Goal: Information Seeking & Learning: Learn about a topic

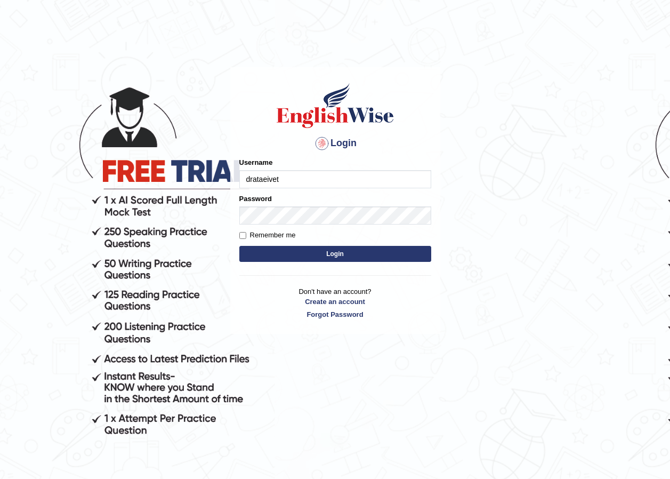
click at [305, 175] on input "drataeivet" at bounding box center [335, 179] width 192 height 18
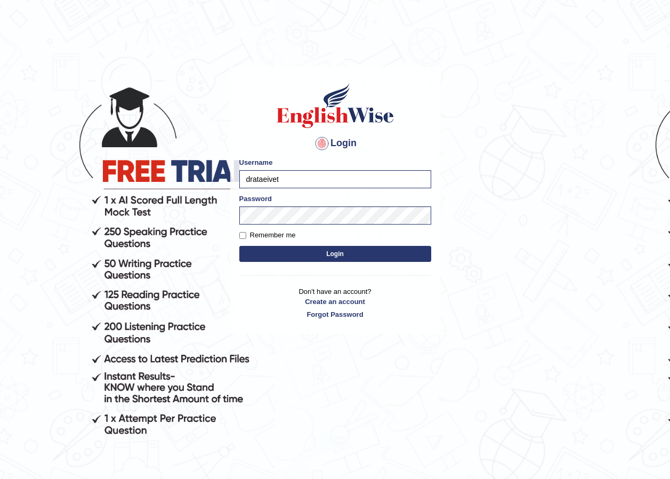
click at [259, 176] on input "drataeivet" at bounding box center [335, 179] width 192 height 18
click at [258, 177] on input "drataeivet" at bounding box center [335, 179] width 192 height 18
type input "Raiymbyek"
click at [239, 246] on button "Login" at bounding box center [335, 254] width 192 height 16
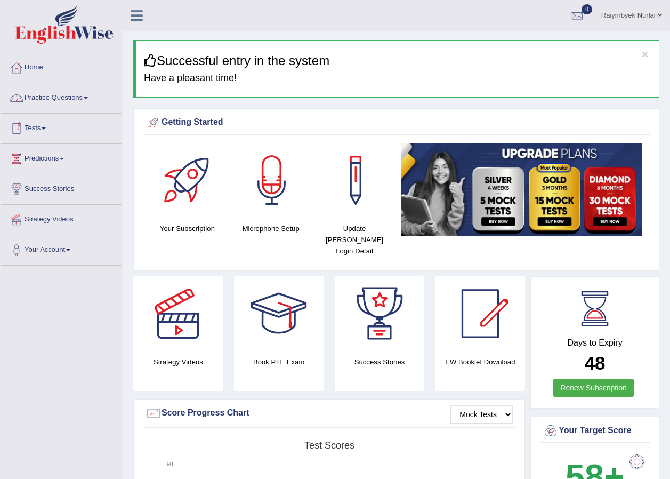
click at [69, 99] on link "Practice Questions" at bounding box center [62, 96] width 122 height 27
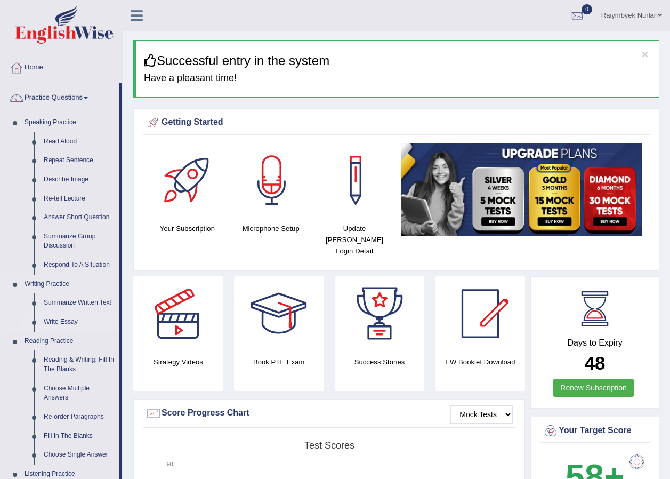
click at [63, 323] on link "Write Essay" at bounding box center [79, 321] width 80 height 19
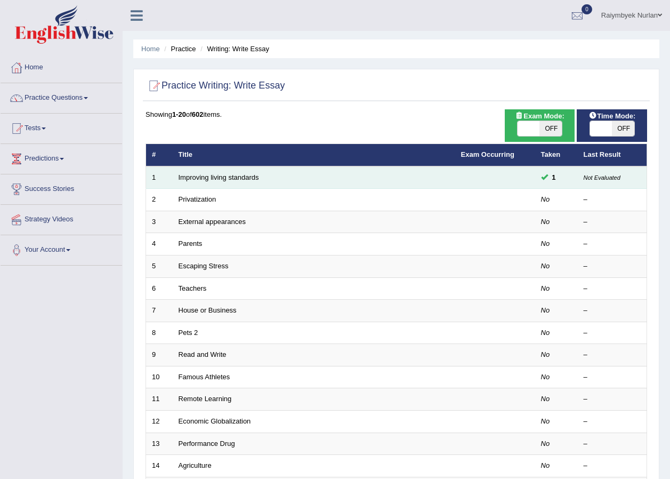
click at [547, 176] on span at bounding box center [544, 176] width 7 height 7
click at [231, 180] on link "Improving living standards" at bounding box center [219, 177] width 80 height 8
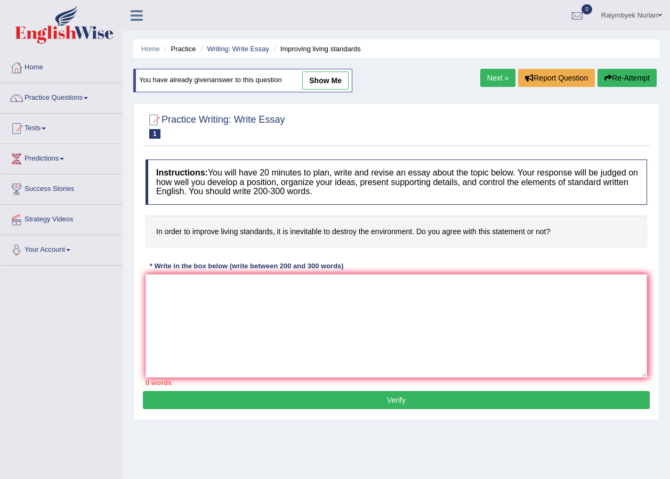
click at [339, 79] on link "show me" at bounding box center [325, 80] width 46 height 18
type textarea "The increasing influence of in order to improve living standards, it is inevita…"
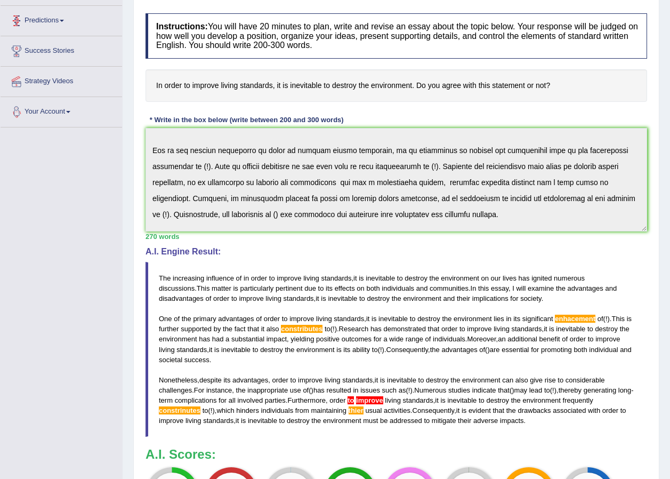
scroll to position [31, 0]
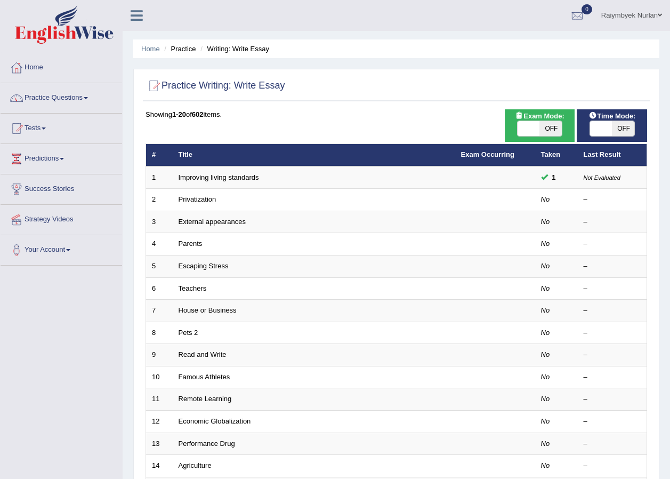
click at [602, 129] on span at bounding box center [601, 128] width 22 height 15
click at [628, 124] on span "OFF" at bounding box center [623, 128] width 22 height 15
checkbox input "true"
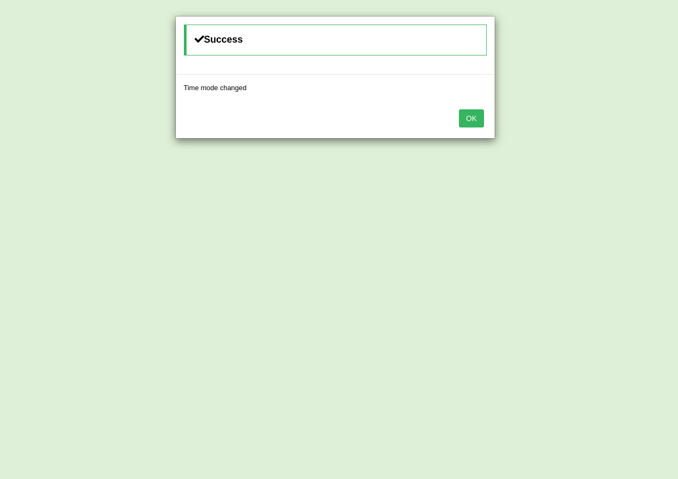
click at [475, 114] on button "OK" at bounding box center [471, 118] width 25 height 18
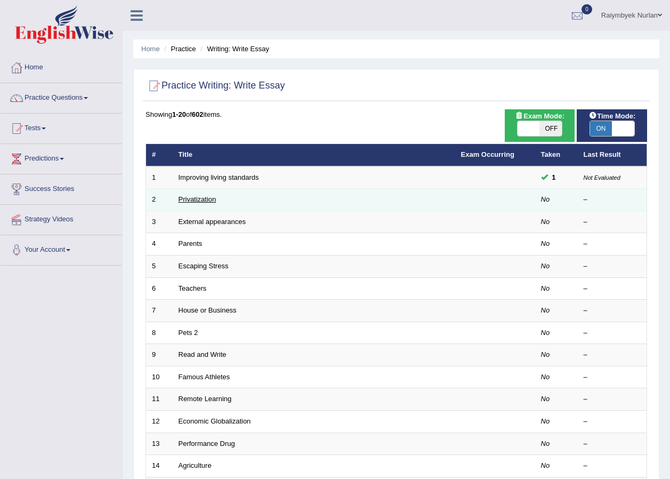
click at [203, 198] on link "Privatization" at bounding box center [198, 199] width 38 height 8
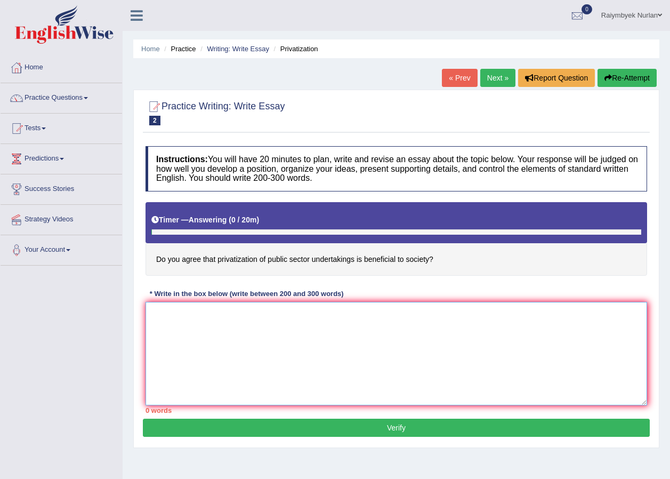
click at [192, 329] on textarea at bounding box center [395, 353] width 501 height 103
type textarea "t"
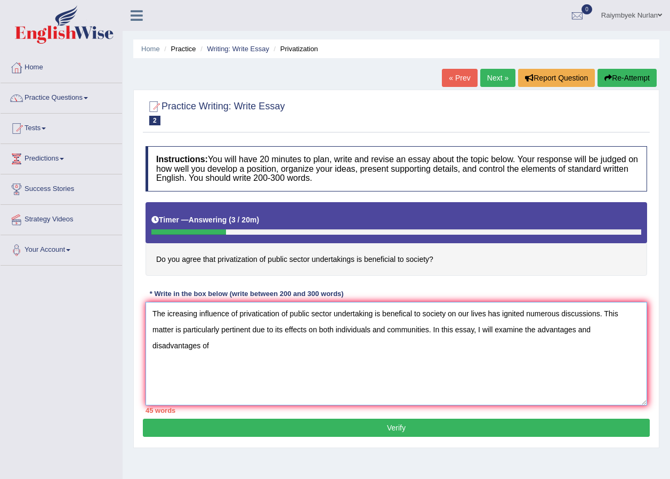
drag, startPoint x: 238, startPoint y: 312, endPoint x: 451, endPoint y: 315, distance: 212.7
click at [451, 315] on textarea "The icreasing influence of privatication of public sector undertaking is benefi…" at bounding box center [395, 353] width 501 height 103
click at [248, 345] on textarea "The icreasing influence of privatication of public sector undertaking is benefi…" at bounding box center [395, 353] width 501 height 103
paste textarea "privatication of public sector undertaking is benefical to society"
click at [211, 342] on textarea "The icreasing influence of privatication of public sector undertaking is benefi…" at bounding box center [395, 353] width 501 height 103
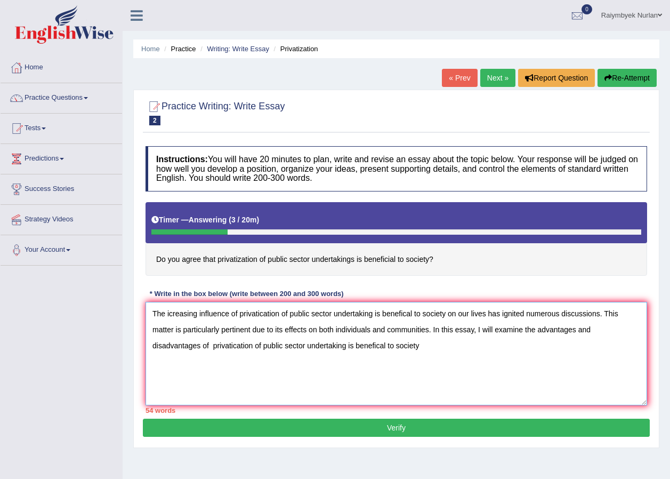
click at [213, 342] on textarea "The icreasing influence of privatication of public sector undertaking is benefi…" at bounding box center [395, 353] width 501 height 103
click at [442, 348] on textarea "The icreasing influence of privatication of public sector undertaking is benefi…" at bounding box center [395, 353] width 501 height 103
paste textarea "privatication of public sector undertaking is benefical to society"
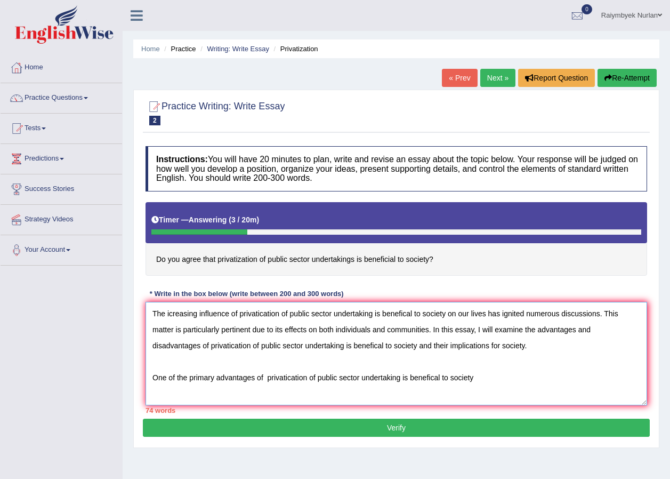
click at [265, 375] on textarea "The icreasing influence of privatication of public sector undertaking is benefi…" at bounding box center [395, 353] width 501 height 103
click at [481, 379] on textarea "The icreasing influence of privatication of public sector undertaking is benefi…" at bounding box center [395, 353] width 501 height 103
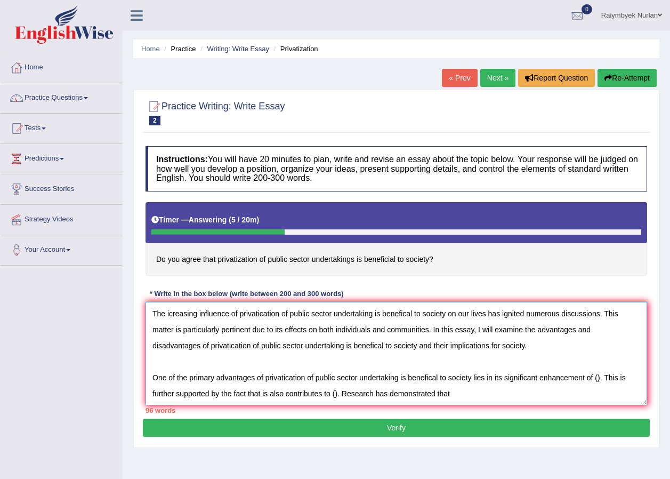
paste textarea "privatication of public sector undertaking is benefical to society"
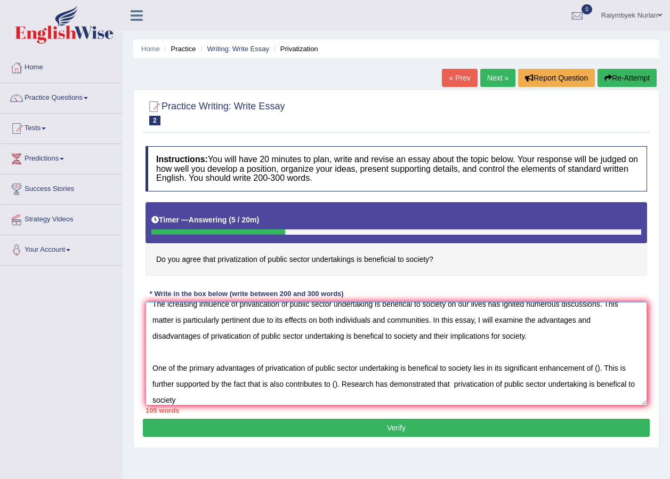
click at [454, 381] on textarea "The icreasing influence of privatication of public sector undertaking is benefi…" at bounding box center [395, 353] width 501 height 103
click at [229, 393] on textarea "The icreasing influence of privatication of public sector undertaking is benefi…" at bounding box center [395, 353] width 501 height 103
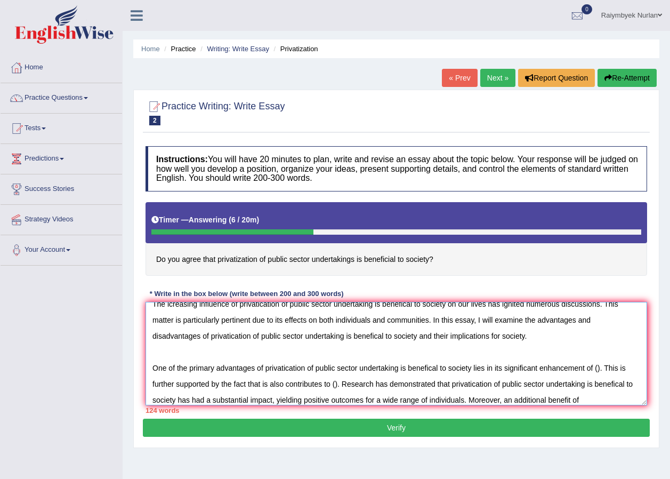
paste textarea "privatication of public sector undertaking is benefical to society"
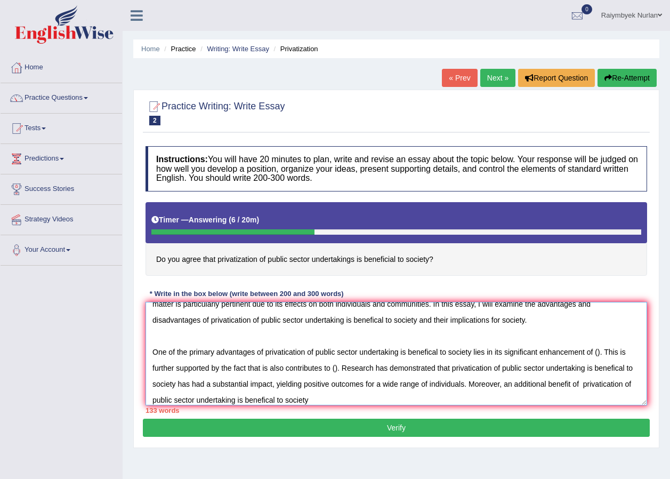
click at [609, 388] on textarea "The icreasing influence of privatication of public sector undertaking is benefi…" at bounding box center [395, 353] width 501 height 103
click at [336, 403] on textarea "The icreasing influence of privatication of public sector undertaking is benefi…" at bounding box center [395, 353] width 501 height 103
paste textarea "privatication of public sector undertaking is benefical to society"
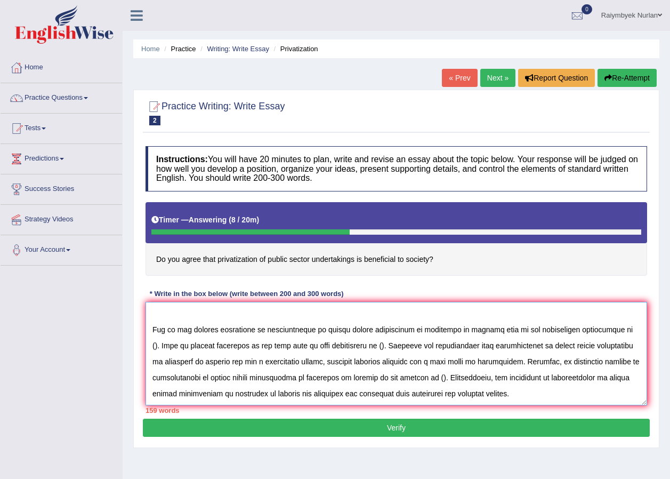
scroll to position [74, 0]
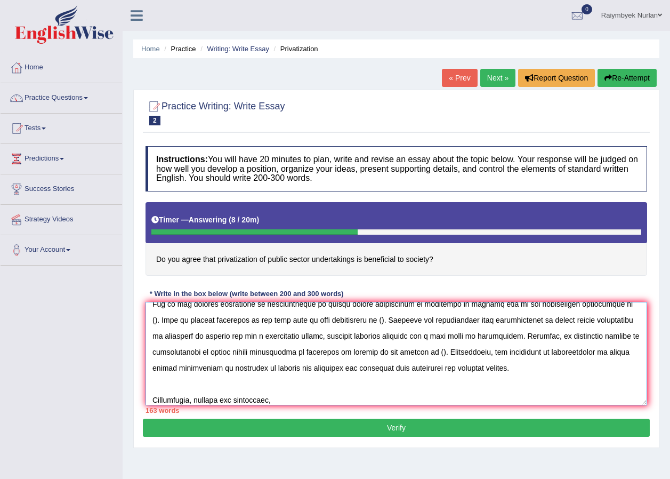
paste textarea "privatication of public sector undertaking is benefical to society"
click at [274, 399] on textarea at bounding box center [395, 353] width 501 height 103
click at [512, 400] on textarea at bounding box center [395, 353] width 501 height 103
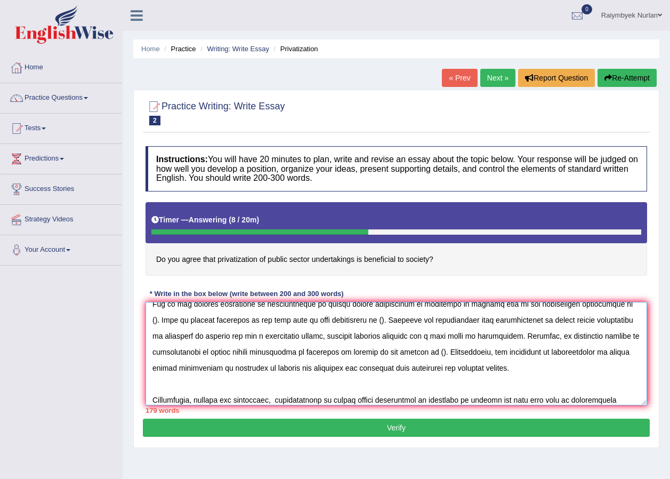
scroll to position [90, 0]
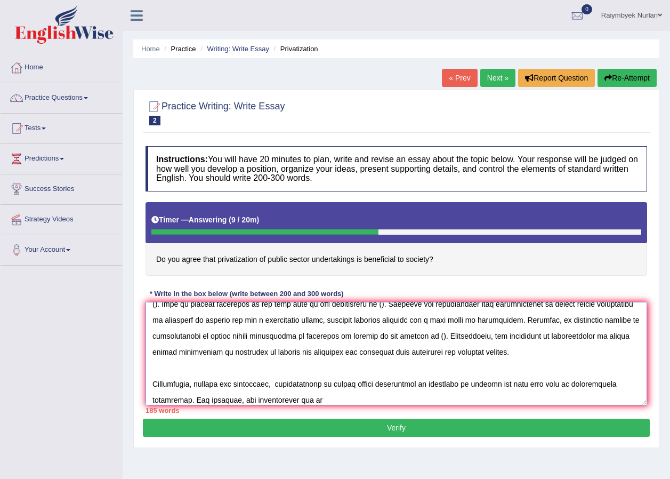
paste textarea "privatication of public sector undertaking is benefical to society"
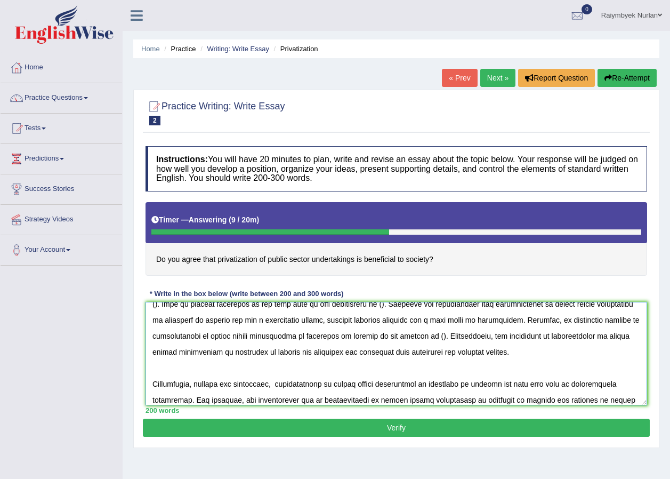
scroll to position [106, 0]
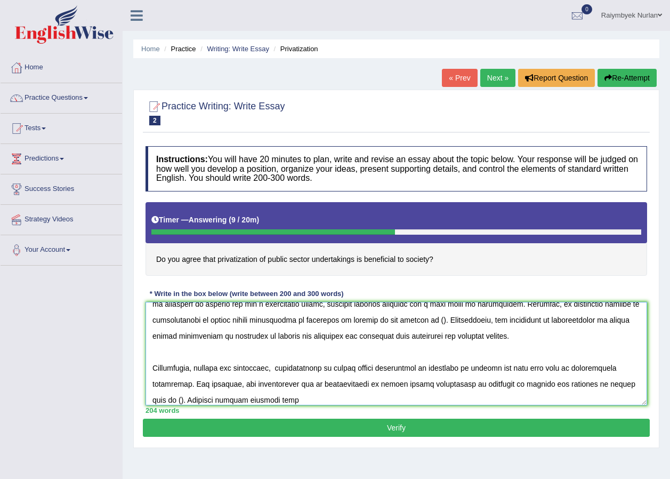
paste textarea "privatication of public sector undertaking is benefical to society"
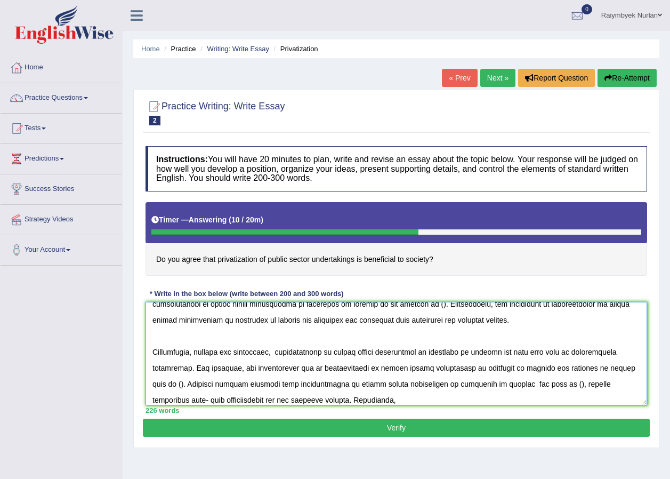
paste textarea "privatication of public sector undertaking is benefical to society"
click at [319, 398] on textarea at bounding box center [395, 353] width 501 height 103
click at [546, 401] on textarea at bounding box center [395, 353] width 501 height 103
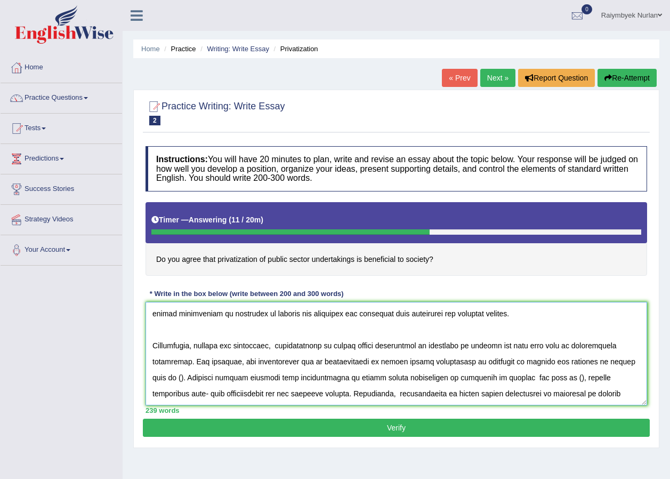
scroll to position [137, 0]
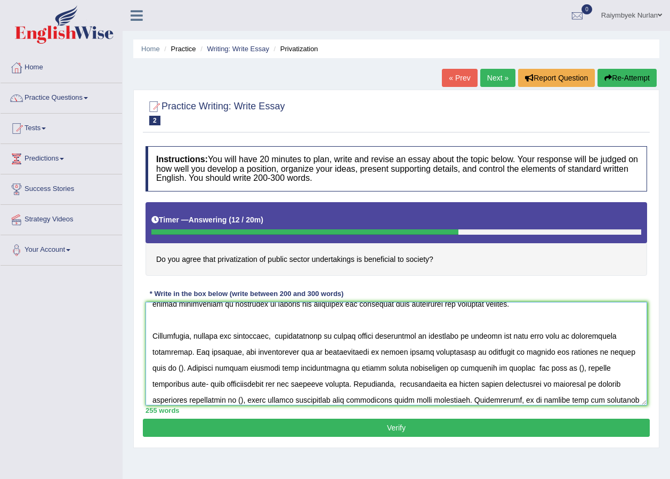
paste textarea "privatication of public sector undertaking is benefical to society"
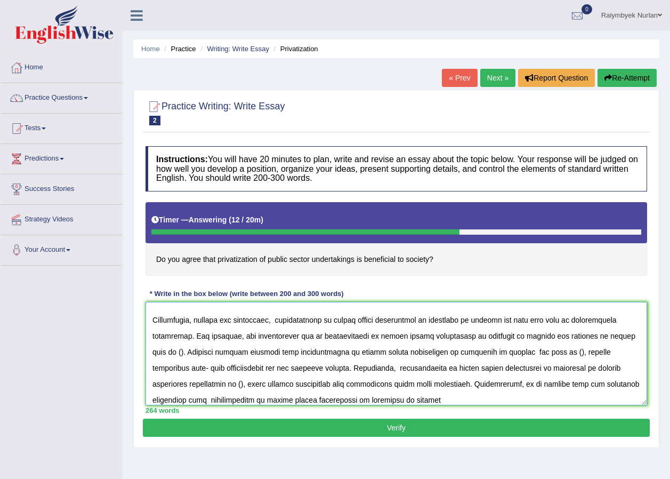
click at [576, 385] on textarea at bounding box center [395, 353] width 501 height 103
click at [572, 383] on textarea at bounding box center [395, 353] width 501 height 103
click at [551, 402] on textarea at bounding box center [395, 353] width 501 height 103
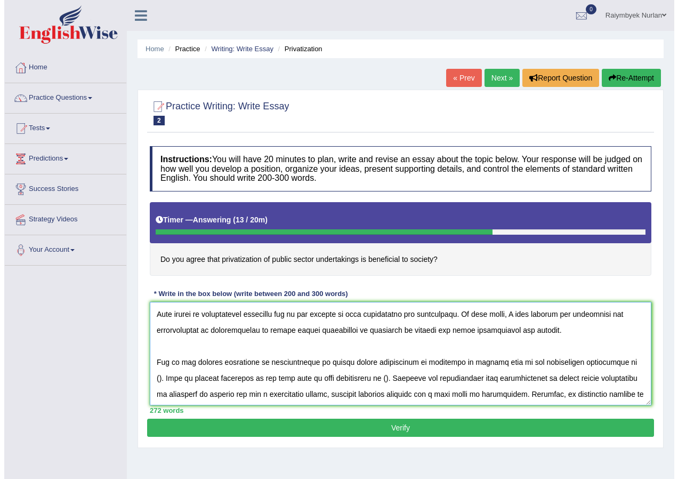
scroll to position [0, 0]
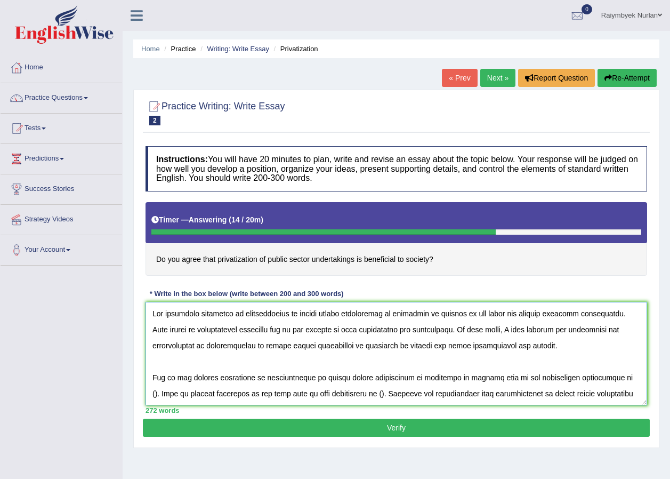
type textarea "The icreasing influence of privatication of public sector undertaking is benefi…"
click at [426, 419] on button "Verify" at bounding box center [396, 427] width 507 height 18
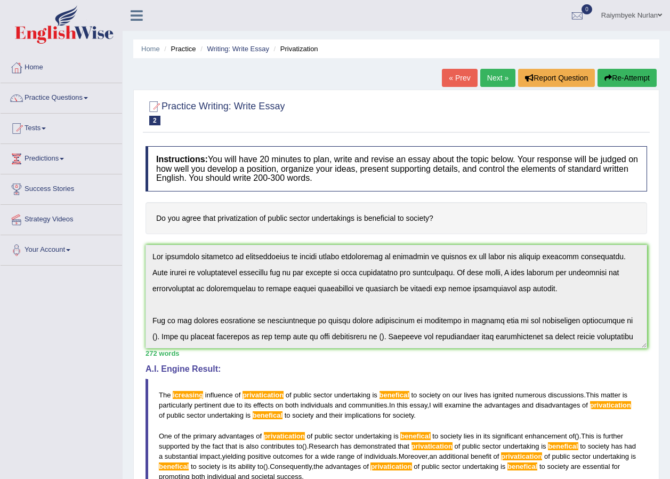
click at [59, 120] on link "Tests" at bounding box center [62, 127] width 122 height 27
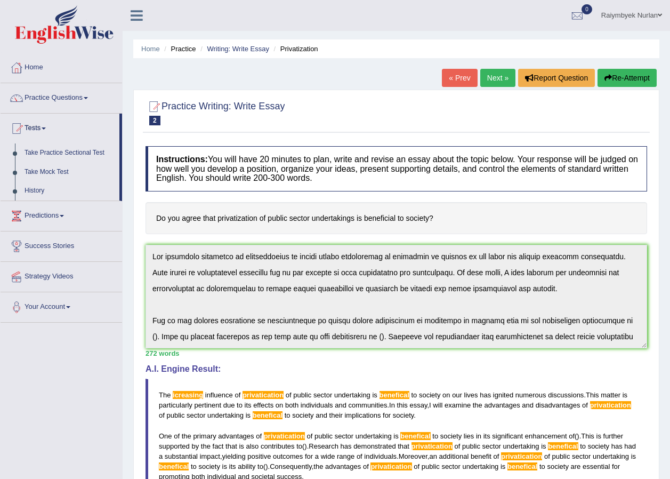
click at [59, 123] on link "Tests" at bounding box center [60, 127] width 119 height 27
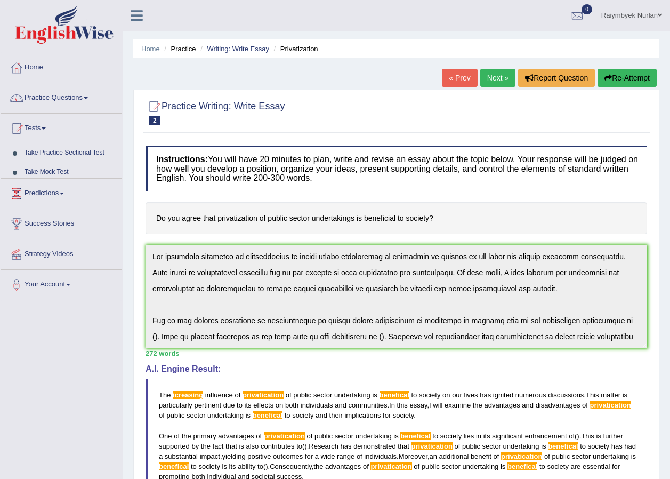
click at [61, 90] on link "Practice Questions" at bounding box center [62, 96] width 122 height 27
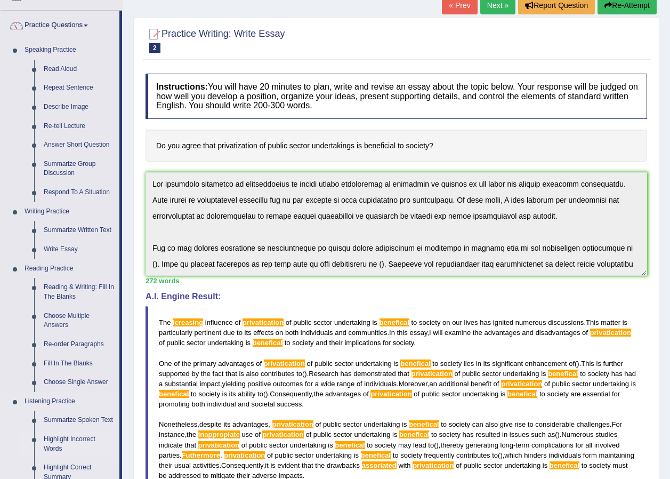
scroll to position [53, 0]
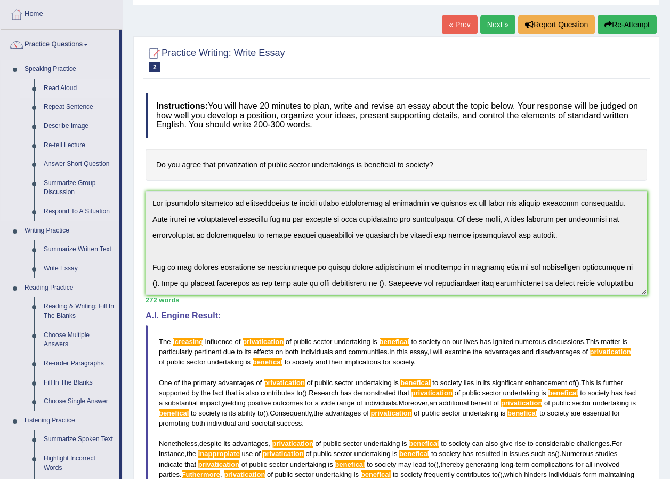
click at [65, 85] on link "Read Aloud" at bounding box center [79, 88] width 80 height 19
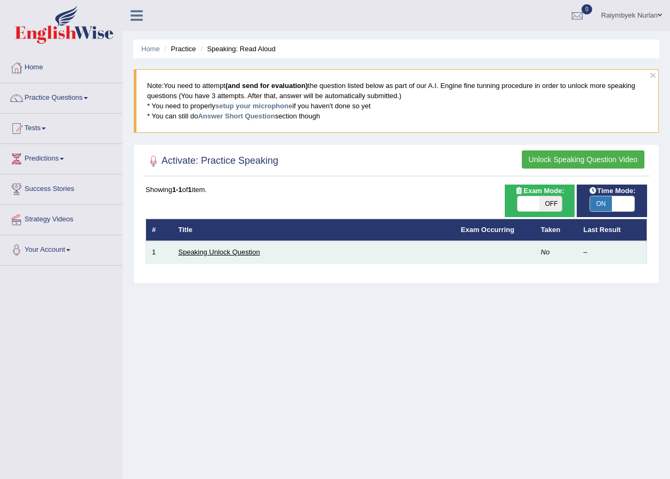
click at [232, 252] on link "Speaking Unlock Question" at bounding box center [220, 252] width 82 height 8
click at [216, 250] on link "Speaking Unlock Question" at bounding box center [220, 252] width 82 height 8
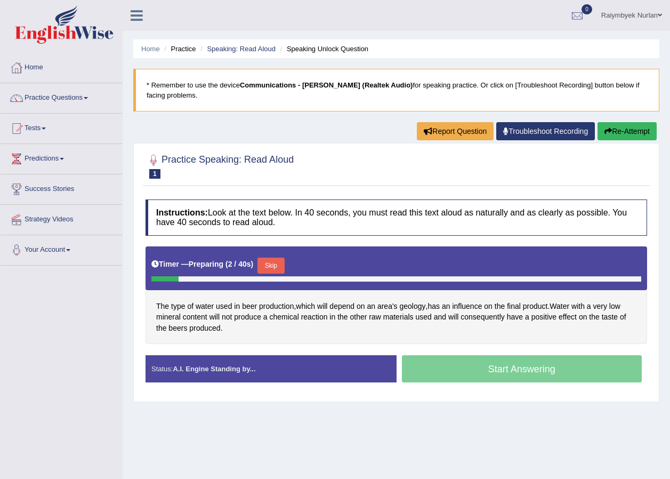
click at [262, 263] on button "Skip" at bounding box center [270, 265] width 27 height 16
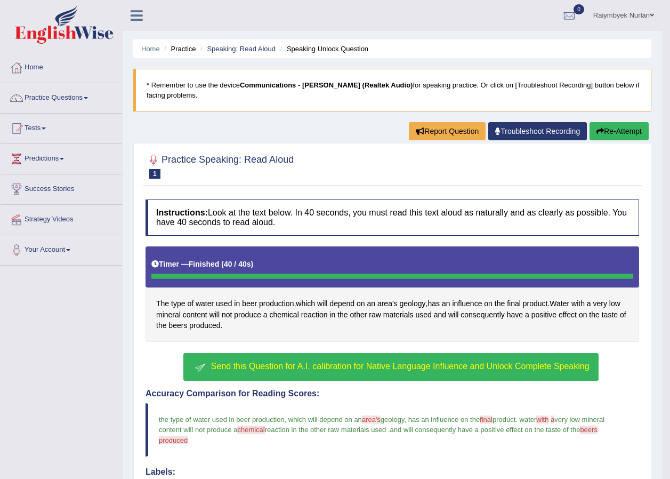
click at [605, 140] on button "Re-Attempt" at bounding box center [618, 131] width 59 height 18
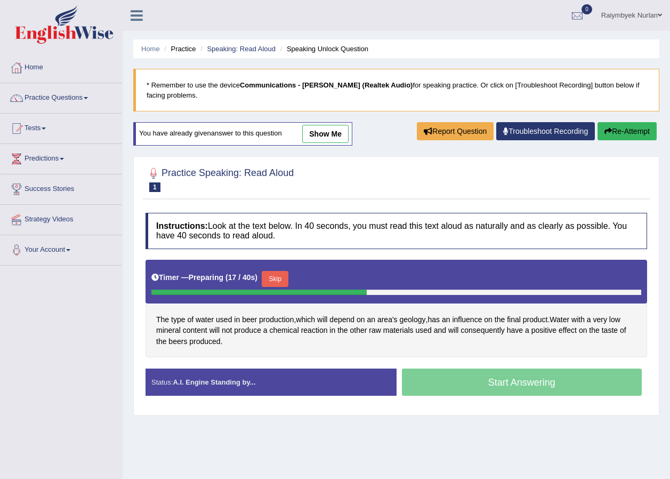
click at [273, 274] on button "Skip" at bounding box center [275, 279] width 27 height 16
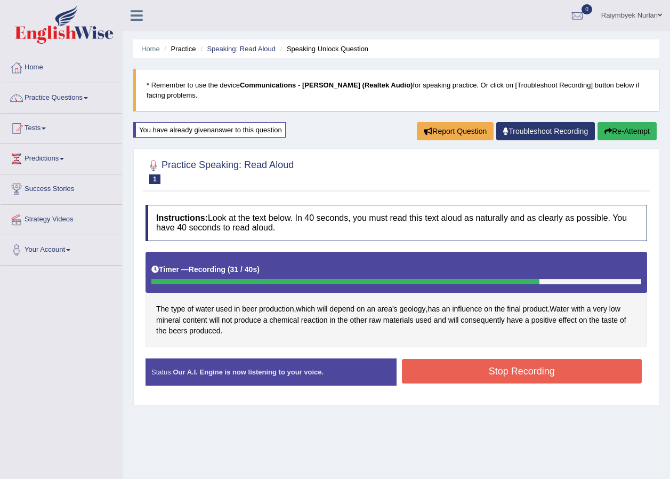
click at [524, 361] on button "Stop Recording" at bounding box center [522, 371] width 240 height 25
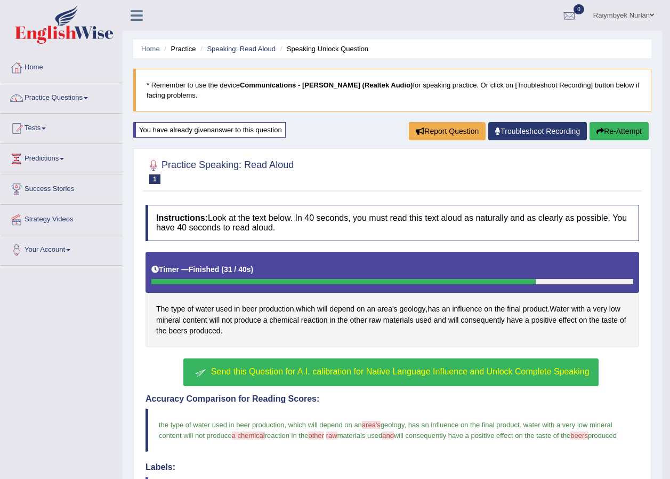
click at [622, 131] on button "Re-Attempt" at bounding box center [618, 131] width 59 height 18
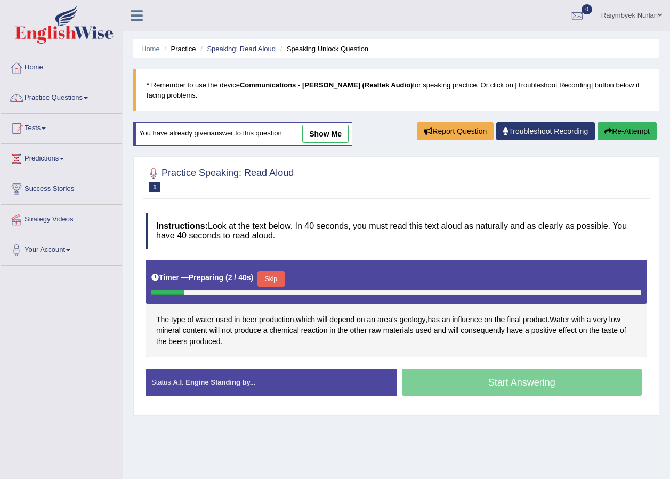
click at [333, 376] on div "Status: A.I. Engine Standing by..." at bounding box center [270, 381] width 251 height 27
drag, startPoint x: 199, startPoint y: 377, endPoint x: 200, endPoint y: 384, distance: 7.0
click at [199, 379] on div "Status: A.I. Engine Standing by..." at bounding box center [270, 381] width 251 height 27
click at [200, 384] on strong "A.I. Engine Standing by..." at bounding box center [214, 382] width 83 height 8
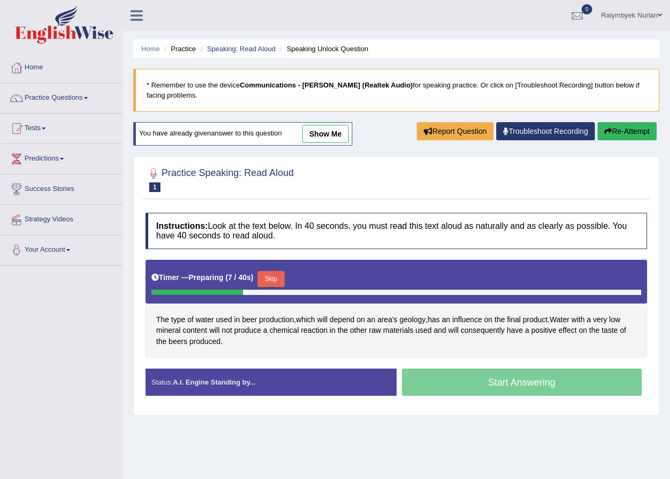
click at [326, 139] on link "show me" at bounding box center [325, 134] width 46 height 18
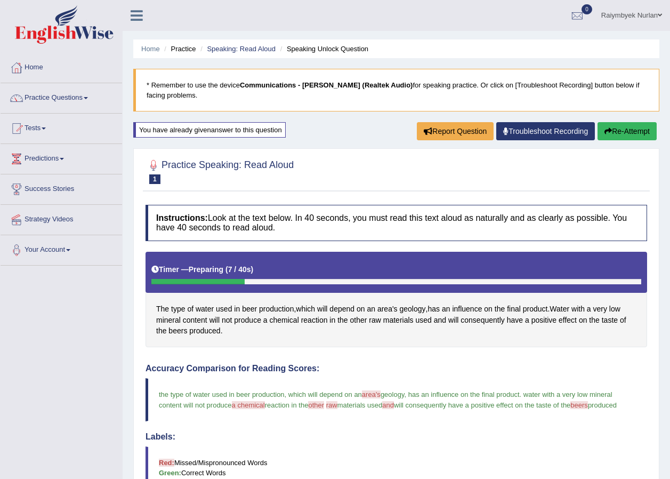
click at [631, 127] on button "Re-Attempt" at bounding box center [626, 131] width 59 height 18
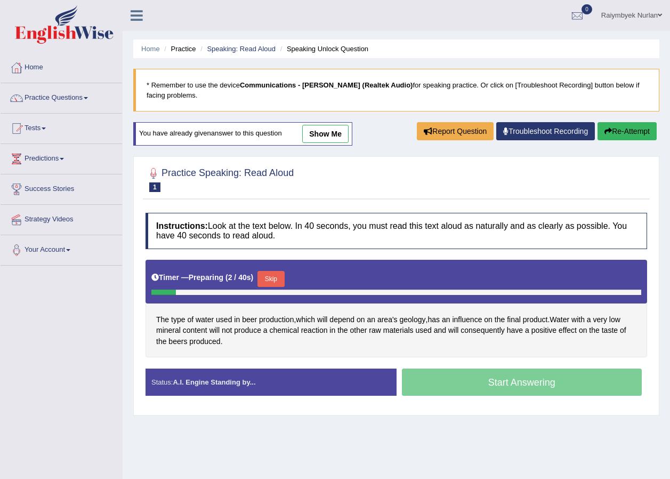
click at [276, 274] on button "Skip" at bounding box center [270, 279] width 27 height 16
click at [278, 276] on button "Skip" at bounding box center [275, 279] width 27 height 16
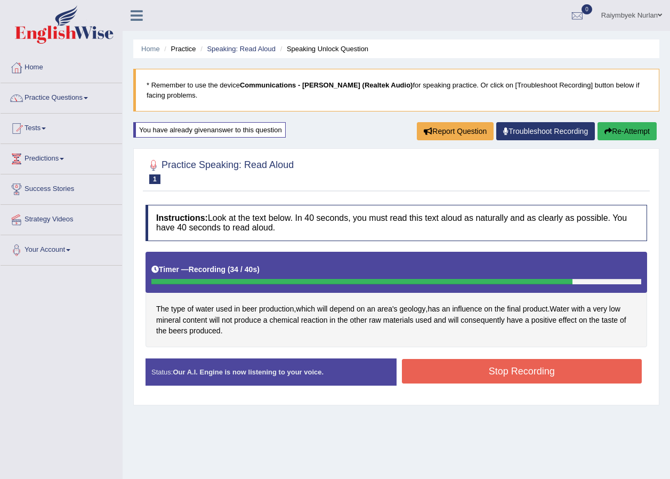
click at [488, 381] on button "Stop Recording" at bounding box center [522, 371] width 240 height 25
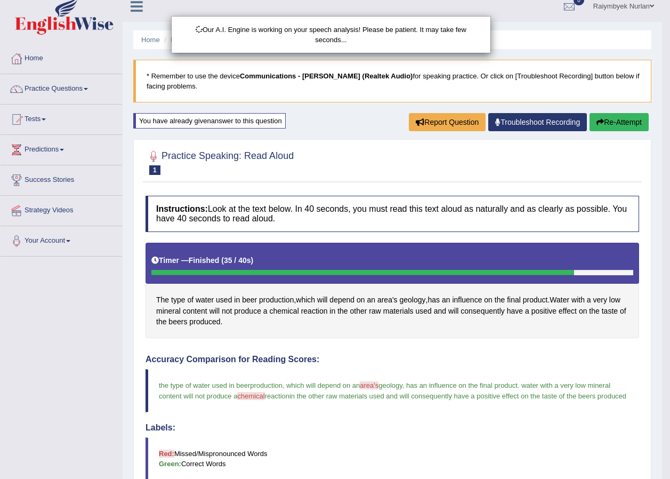
scroll to position [160, 0]
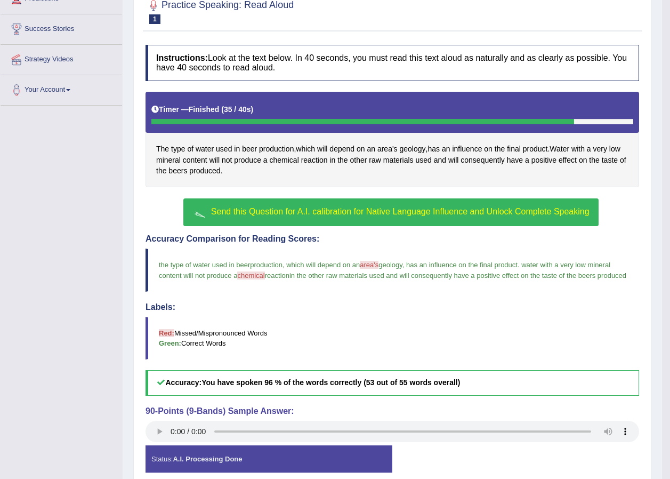
click at [337, 217] on button "Send this Question for A.I. calibration for Native Language Influence and Unloc…" at bounding box center [390, 212] width 415 height 28
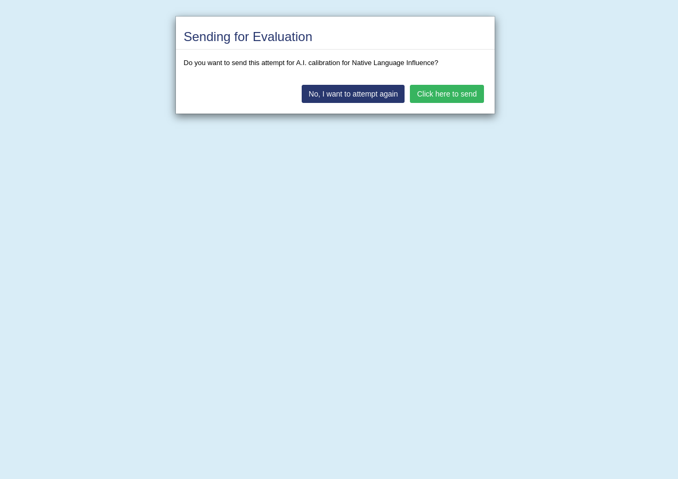
click at [373, 96] on button "No, I want to attempt again" at bounding box center [353, 94] width 103 height 18
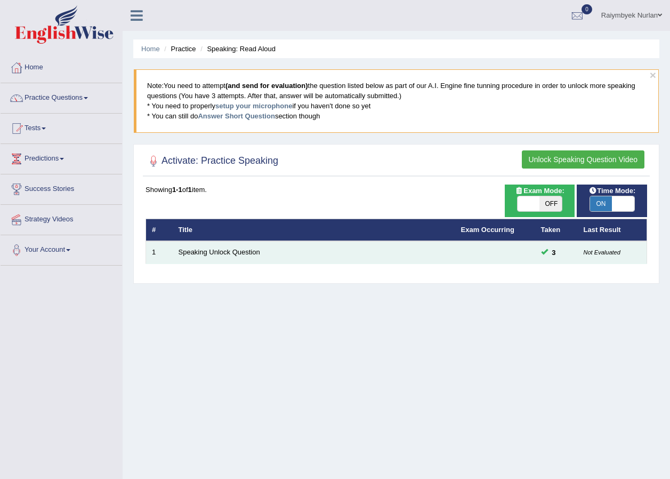
click at [609, 250] on small "Not Evaluated" at bounding box center [602, 252] width 37 height 6
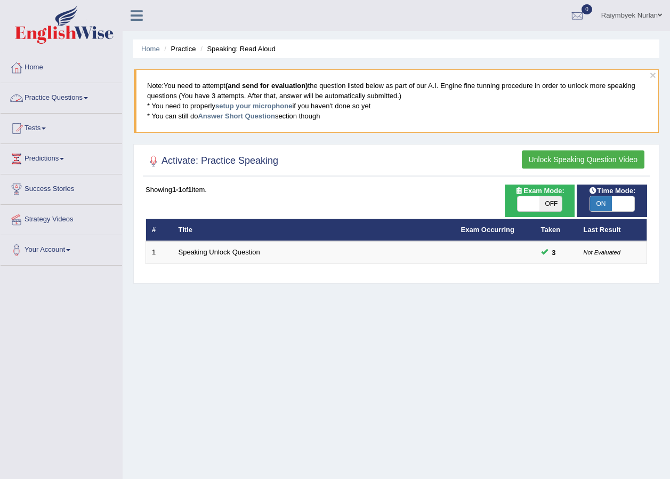
click at [40, 99] on link "Practice Questions" at bounding box center [62, 96] width 122 height 27
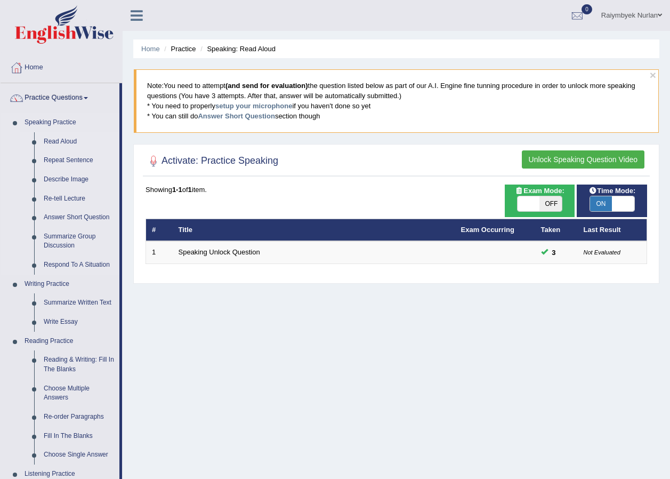
click at [76, 163] on link "Repeat Sentence" at bounding box center [79, 160] width 80 height 19
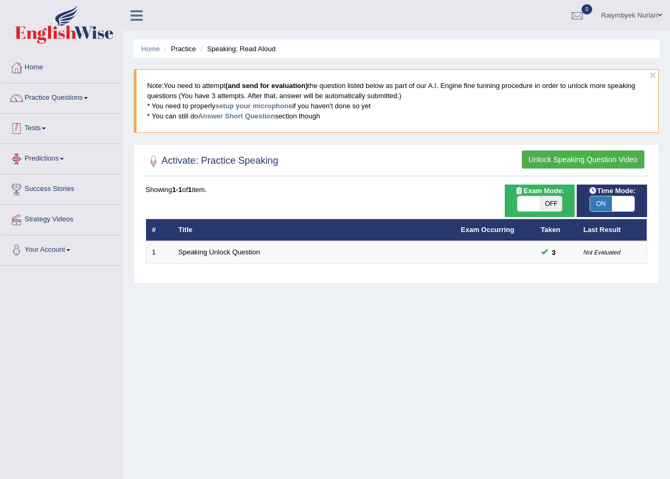
click at [68, 94] on link "Practice Questions" at bounding box center [62, 96] width 122 height 27
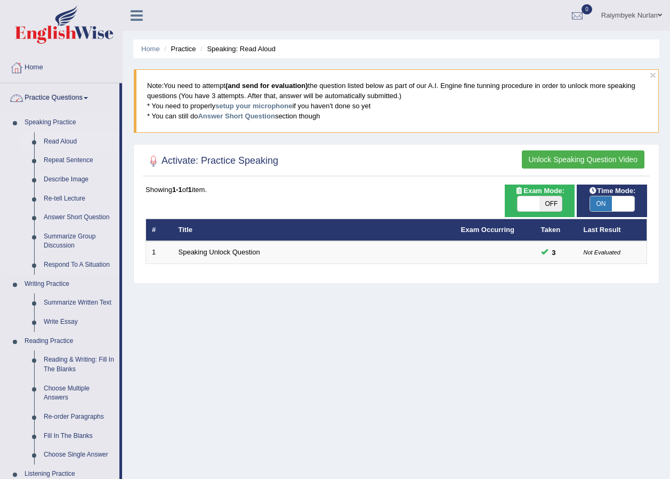
click at [62, 142] on link "Read Aloud" at bounding box center [79, 141] width 80 height 19
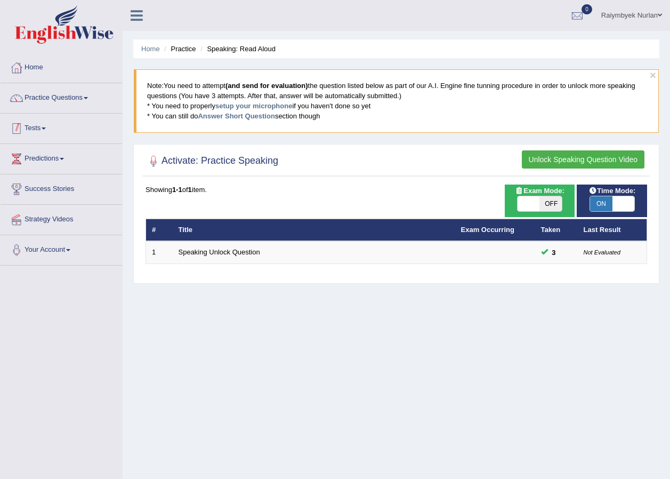
click at [67, 103] on link "Practice Questions" at bounding box center [62, 96] width 122 height 27
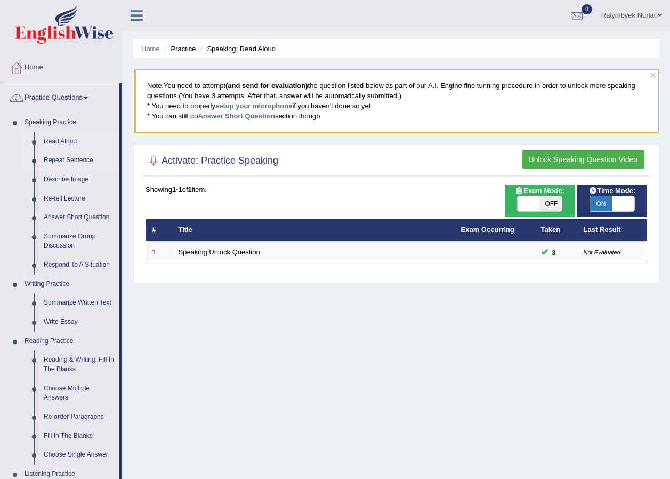
click at [62, 159] on link "Repeat Sentence" at bounding box center [79, 160] width 80 height 19
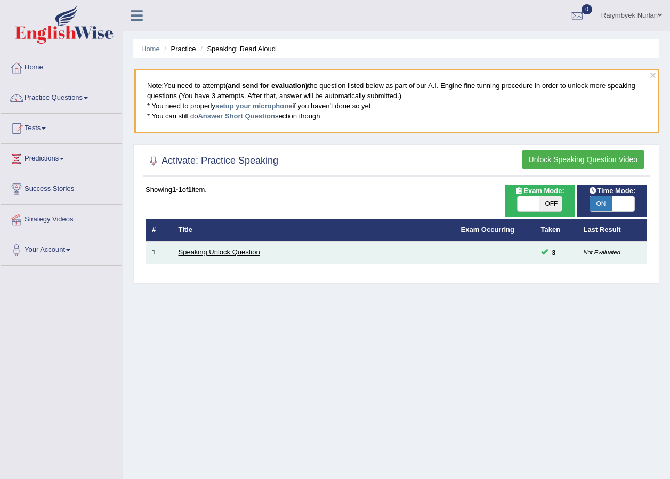
click at [244, 252] on link "Speaking Unlock Question" at bounding box center [220, 252] width 82 height 8
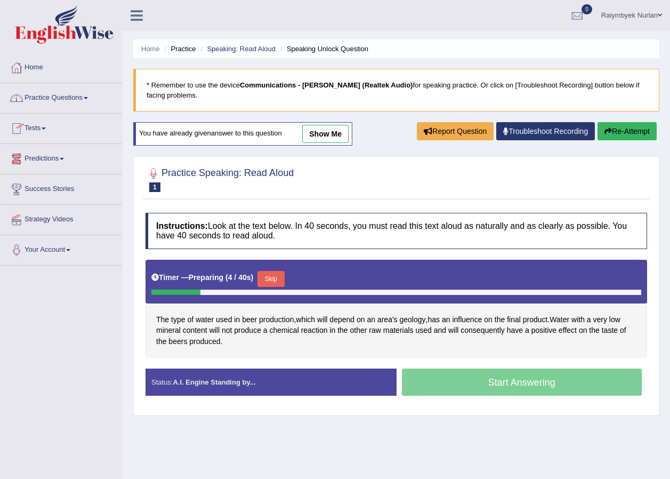
click at [58, 107] on link "Practice Questions" at bounding box center [62, 96] width 122 height 27
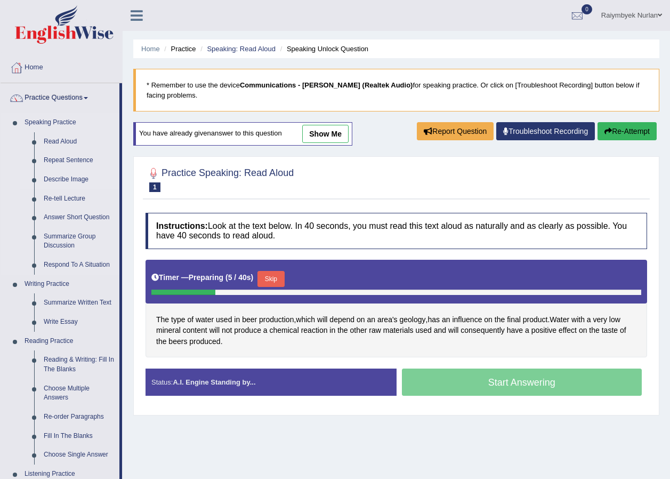
click at [65, 177] on link "Describe Image" at bounding box center [79, 179] width 80 height 19
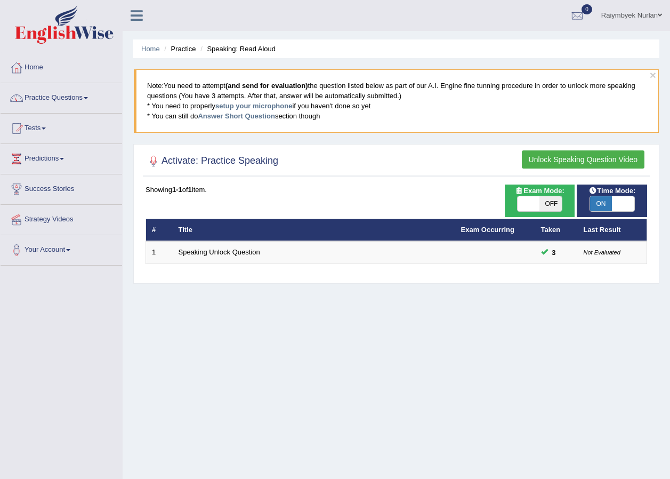
click at [569, 161] on button "Unlock Speaking Question Video" at bounding box center [583, 159] width 123 height 18
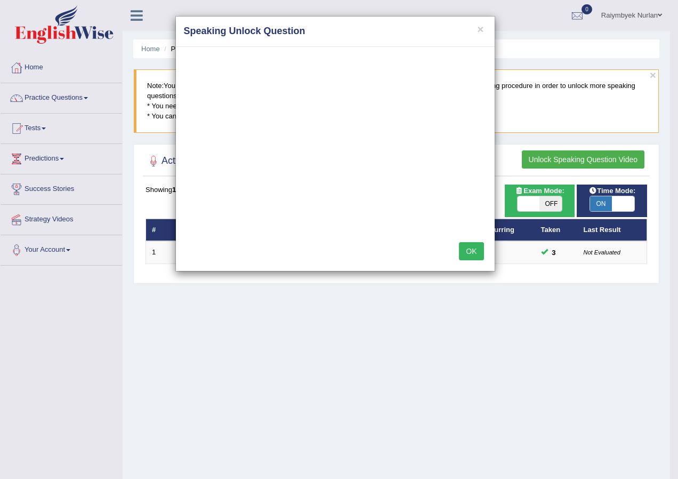
click at [475, 245] on button "OK" at bounding box center [471, 251] width 25 height 18
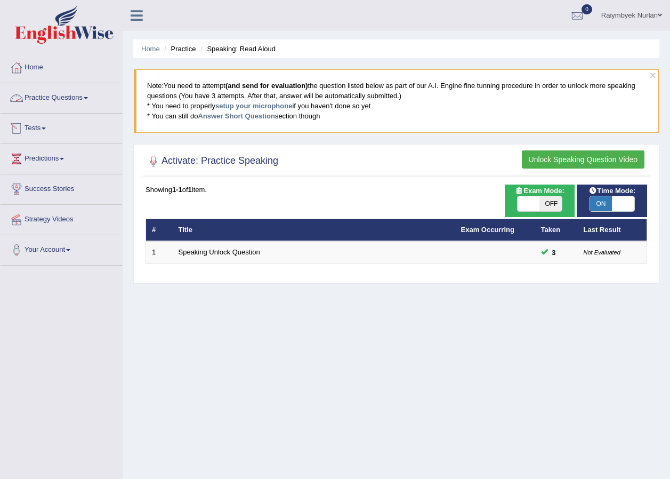
click at [66, 103] on link "Practice Questions" at bounding box center [62, 96] width 122 height 27
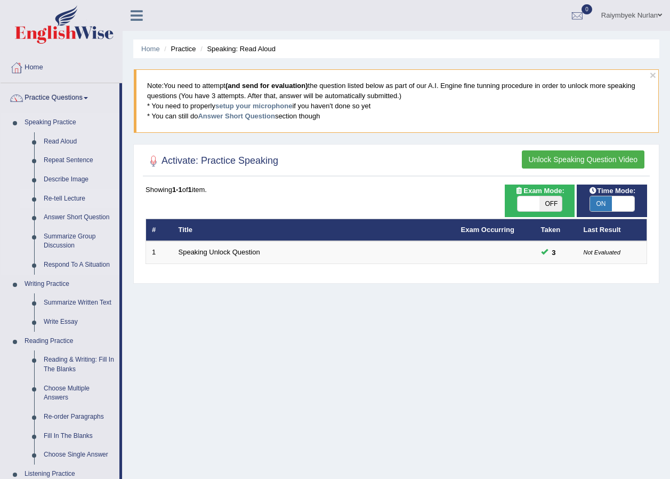
click at [63, 198] on link "Re-tell Lecture" at bounding box center [79, 198] width 80 height 19
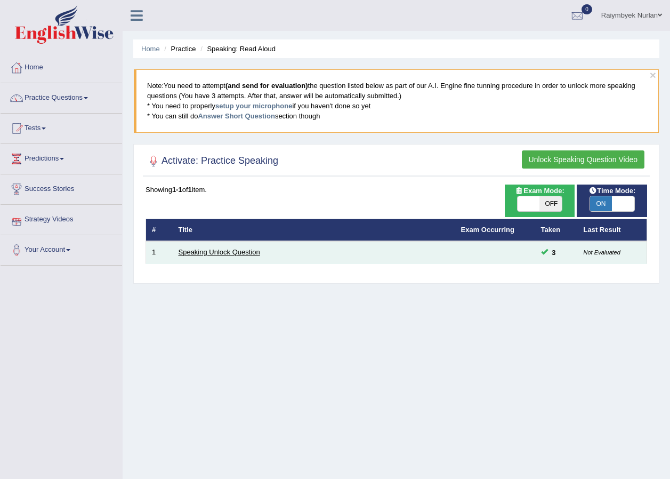
click at [231, 248] on link "Speaking Unlock Question" at bounding box center [220, 252] width 82 height 8
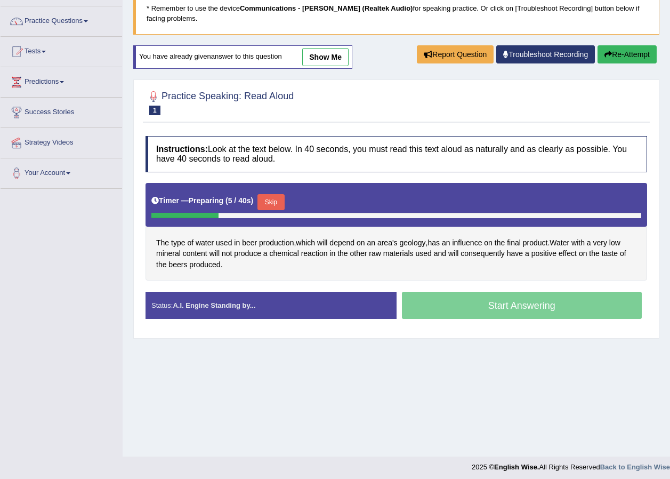
scroll to position [81, 0]
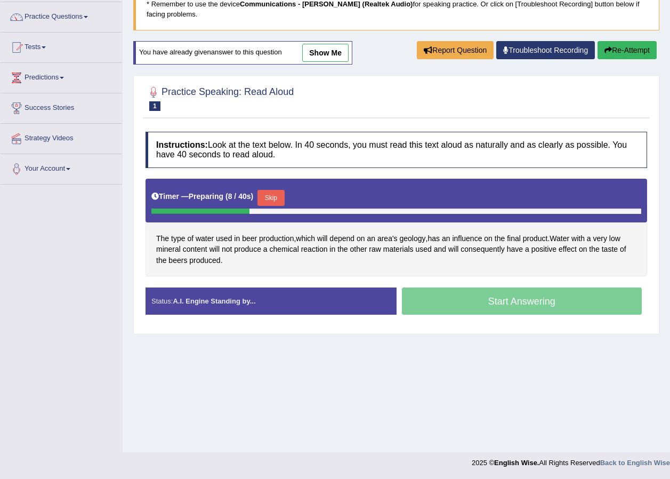
click at [275, 194] on button "Skip" at bounding box center [270, 198] width 27 height 16
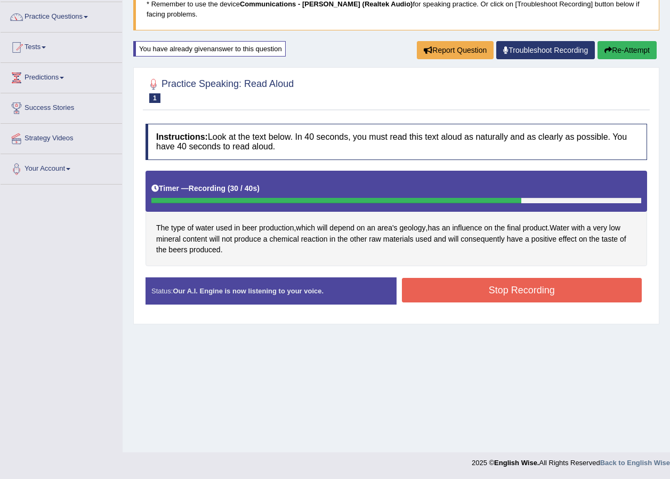
click at [527, 288] on button "Stop Recording" at bounding box center [522, 290] width 240 height 25
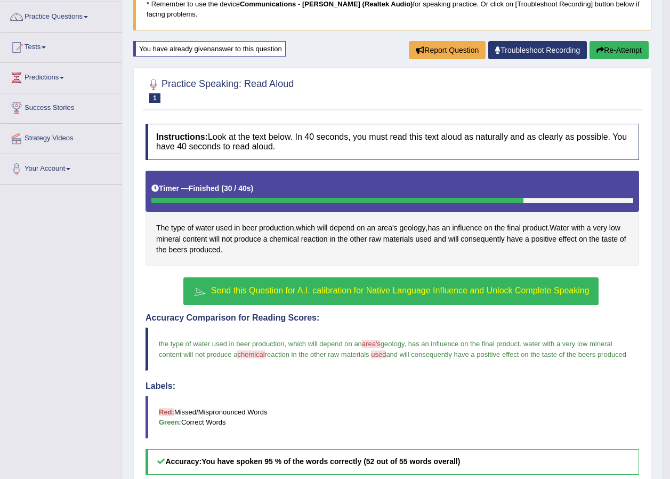
click at [423, 288] on span "Send this Question for A.I. calibration for Native Language Influence and Unloc…" at bounding box center [400, 290] width 378 height 9
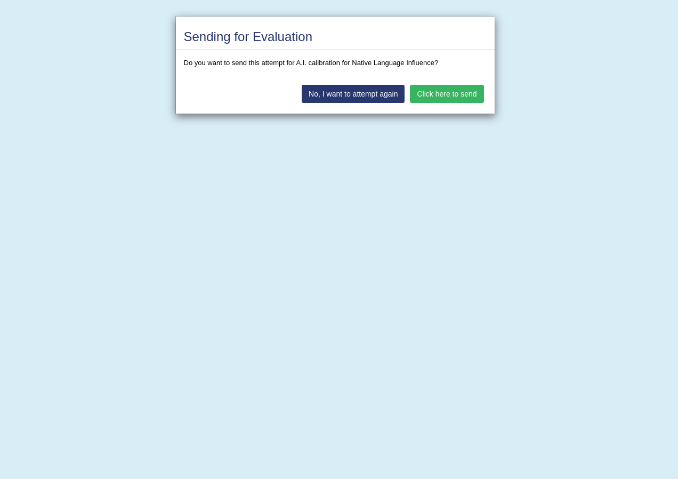
click at [448, 94] on button "Click here to send" at bounding box center [447, 94] width 74 height 18
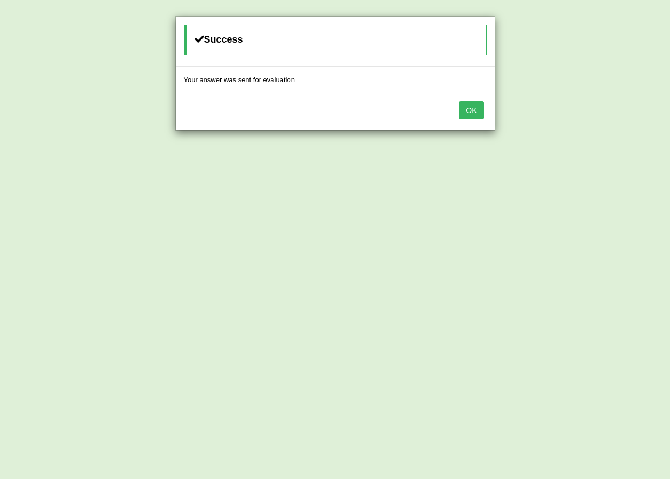
click at [472, 103] on button "OK" at bounding box center [471, 110] width 25 height 18
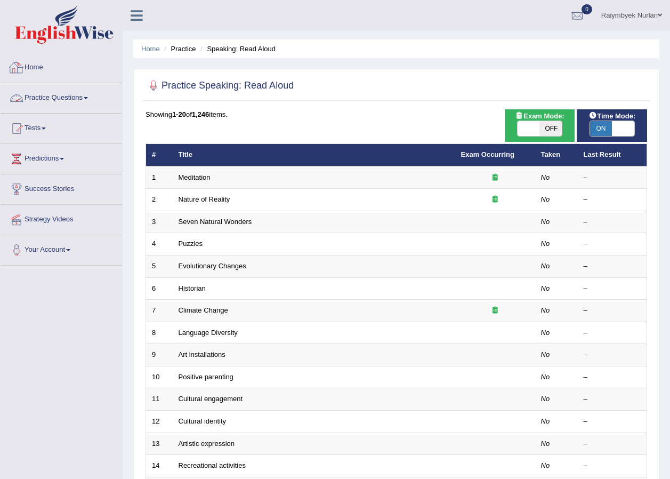
click at [44, 98] on link "Practice Questions" at bounding box center [62, 96] width 122 height 27
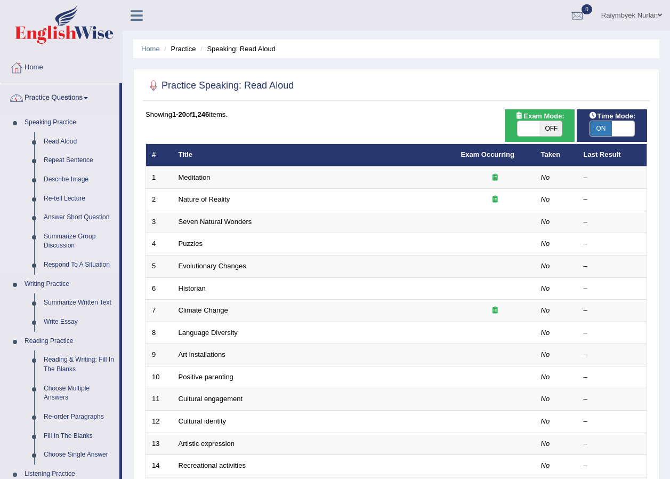
click at [64, 139] on link "Read Aloud" at bounding box center [79, 141] width 80 height 19
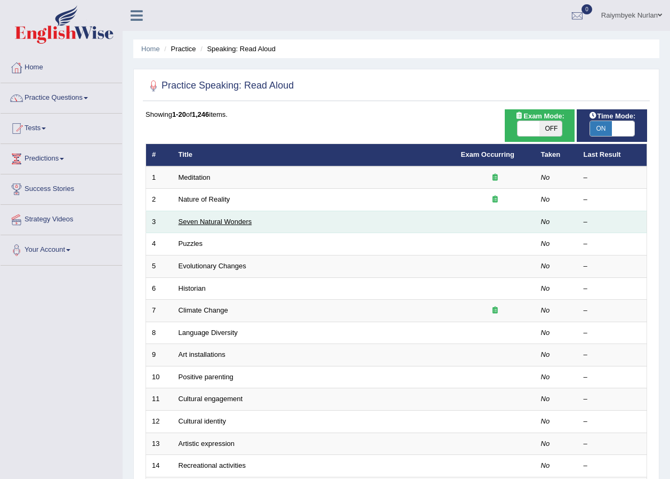
click at [205, 224] on link "Seven Natural Wonders" at bounding box center [216, 221] width 74 height 8
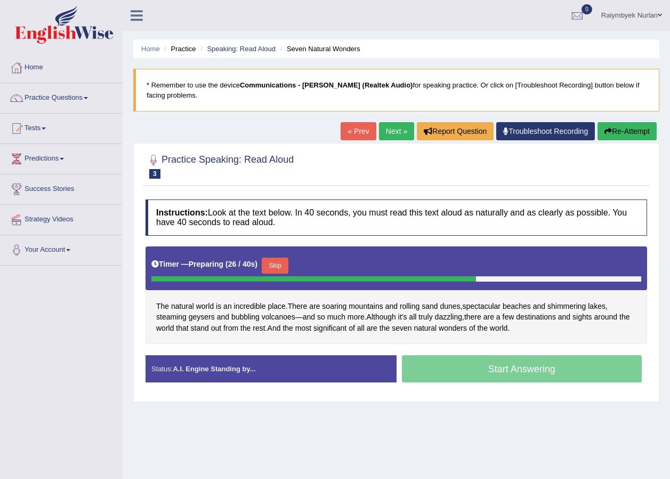
click at [267, 263] on button "Skip" at bounding box center [275, 265] width 27 height 16
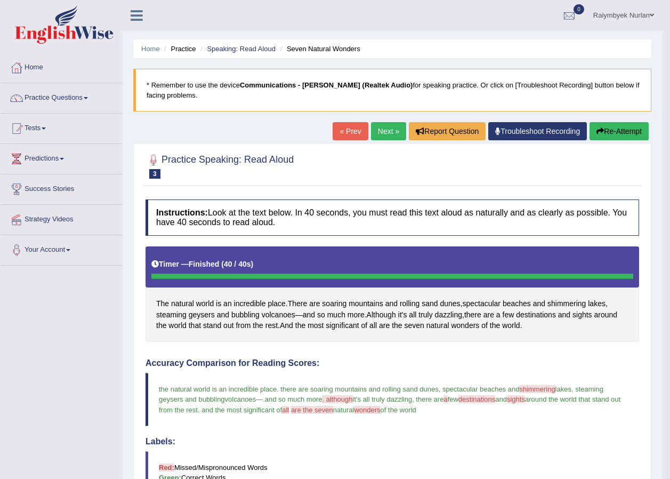
click at [375, 129] on link "Next »" at bounding box center [388, 131] width 35 height 18
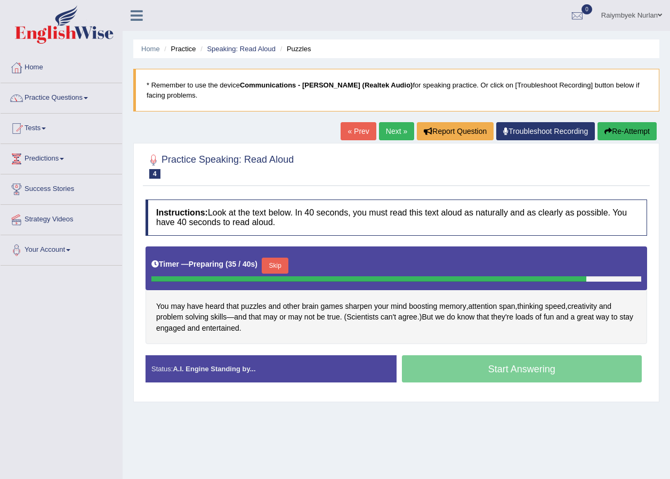
click at [271, 266] on button "Skip" at bounding box center [275, 265] width 27 height 16
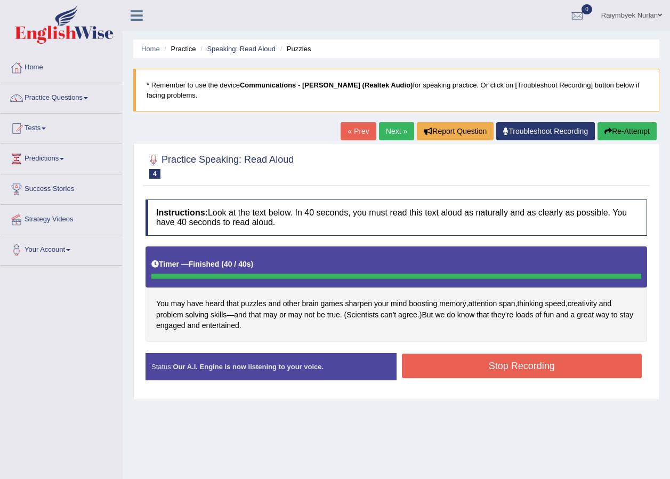
click at [468, 362] on button "Stop Recording" at bounding box center [522, 365] width 240 height 25
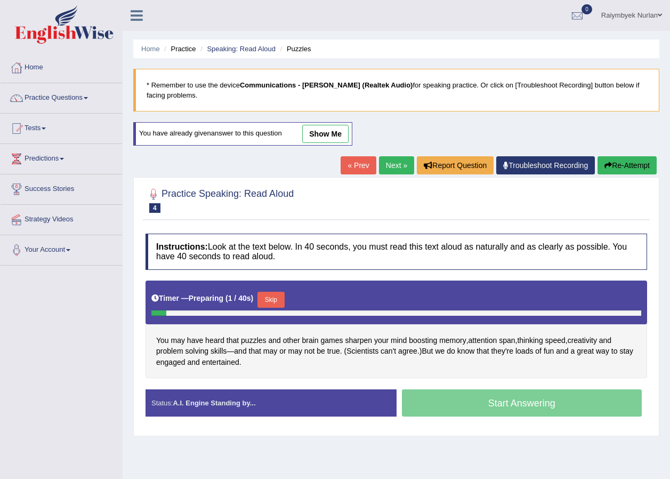
click at [273, 294] on button "Skip" at bounding box center [270, 300] width 27 height 16
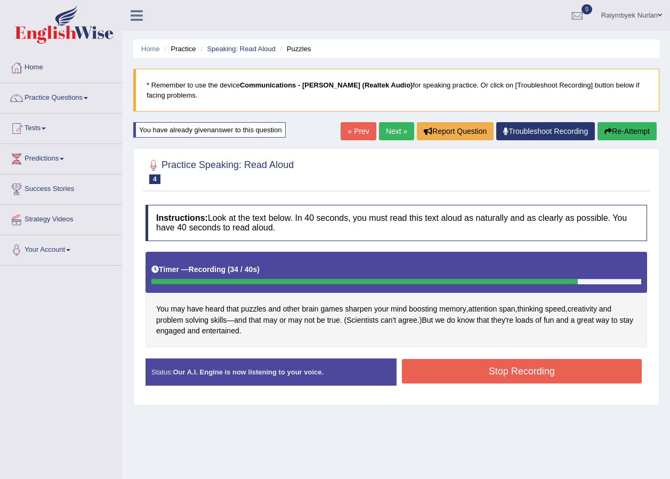
click at [487, 370] on button "Stop Recording" at bounding box center [522, 371] width 240 height 25
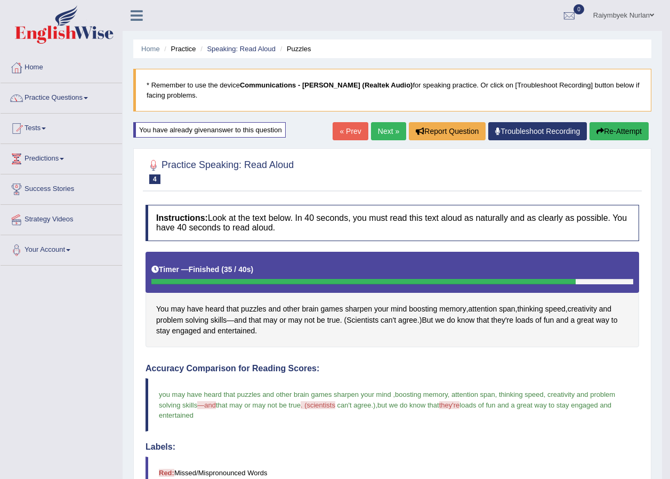
click at [382, 127] on link "Next »" at bounding box center [388, 131] width 35 height 18
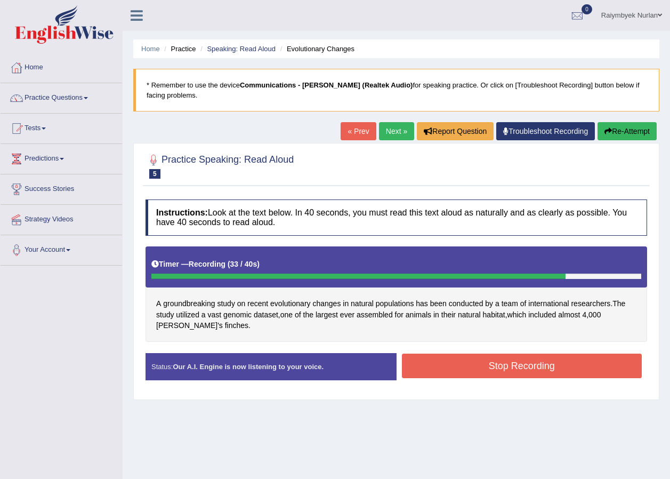
click at [515, 363] on button "Stop Recording" at bounding box center [522, 365] width 240 height 25
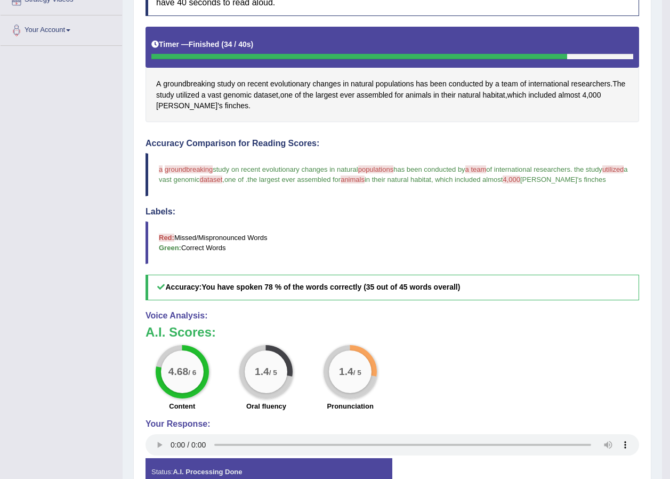
scroll to position [120, 0]
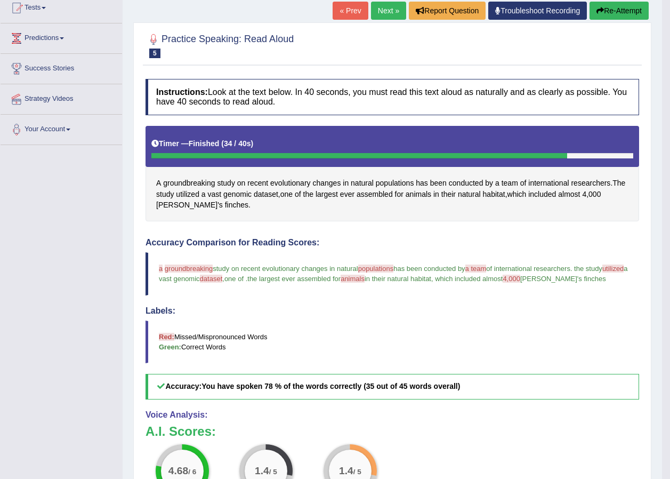
click at [601, 17] on button "Re-Attempt" at bounding box center [618, 11] width 59 height 18
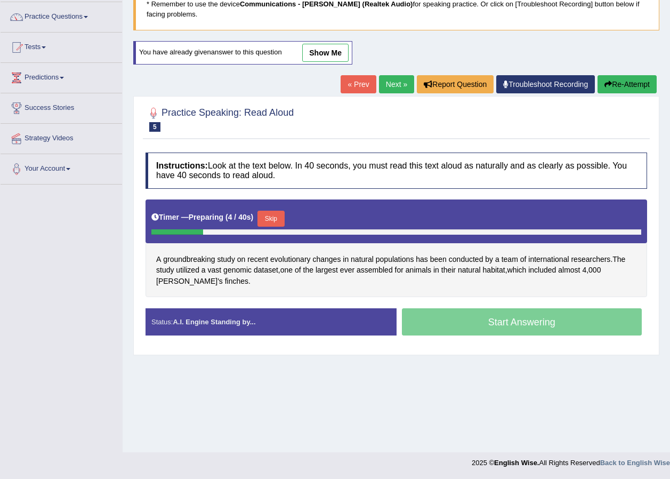
click at [273, 214] on button "Skip" at bounding box center [270, 219] width 27 height 16
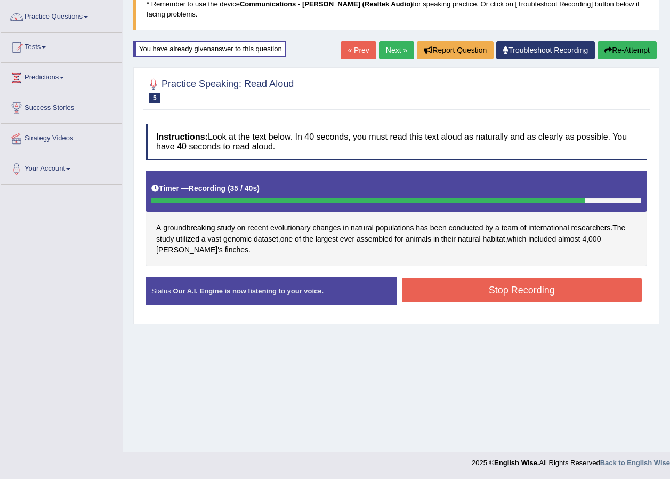
click at [488, 281] on button "Stop Recording" at bounding box center [522, 290] width 240 height 25
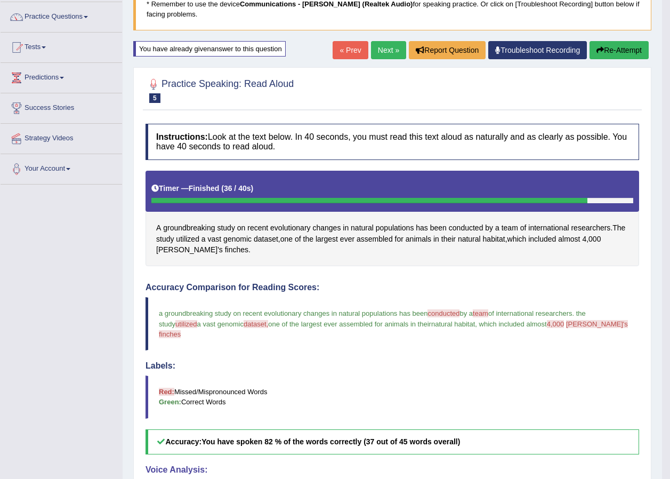
click at [383, 50] on link "Next »" at bounding box center [388, 50] width 35 height 18
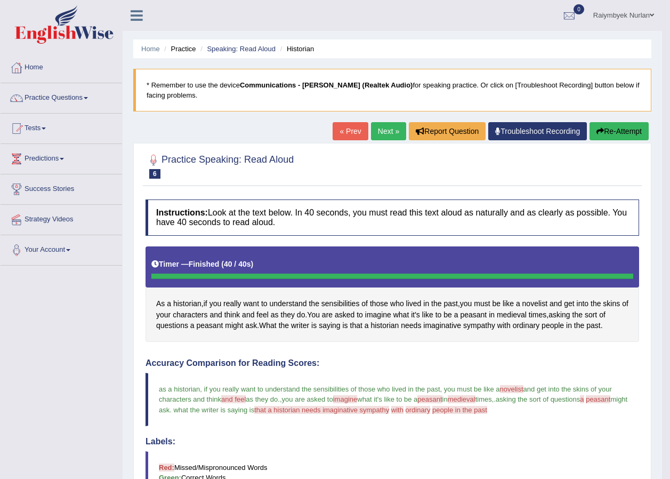
click at [619, 127] on button "Re-Attempt" at bounding box center [618, 131] width 59 height 18
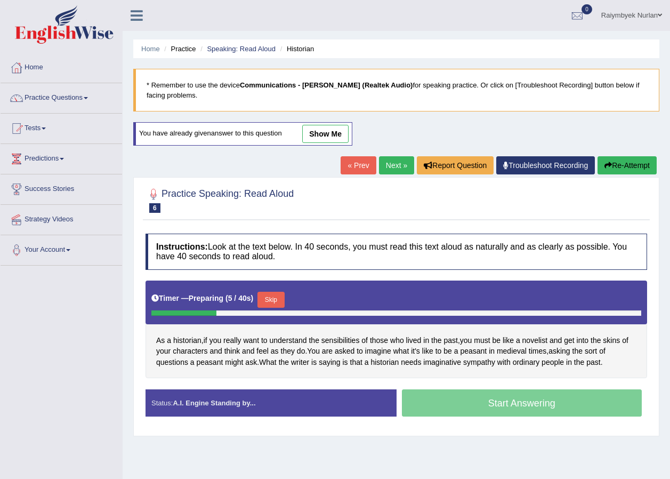
click at [273, 296] on button "Skip" at bounding box center [270, 300] width 27 height 16
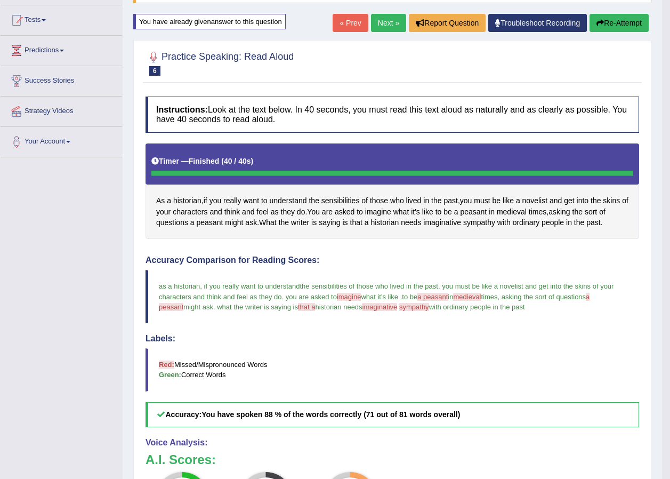
scroll to position [107, 0]
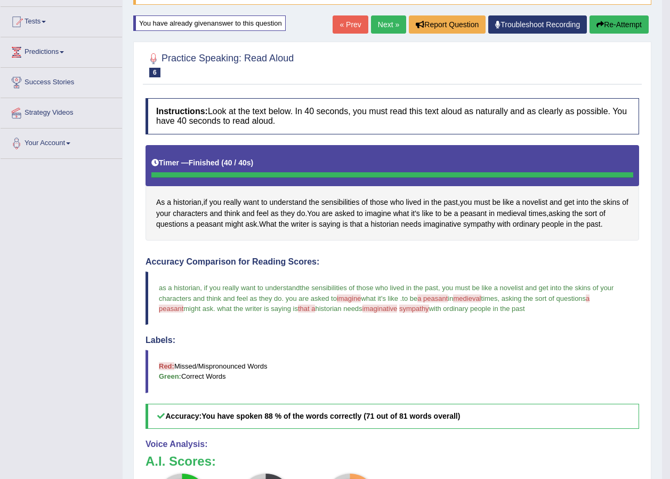
click at [394, 27] on link "Next »" at bounding box center [388, 24] width 35 height 18
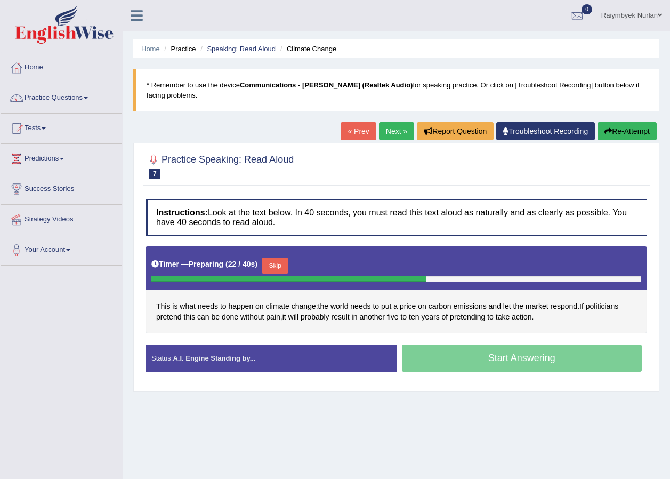
click at [276, 263] on button "Skip" at bounding box center [275, 265] width 27 height 16
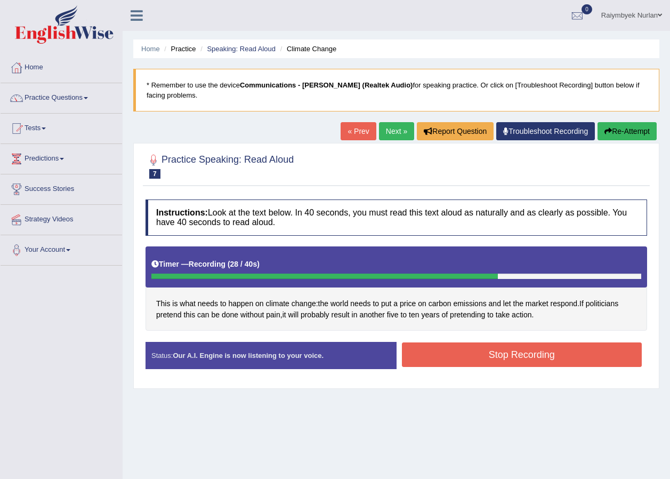
click at [589, 350] on button "Stop Recording" at bounding box center [522, 354] width 240 height 25
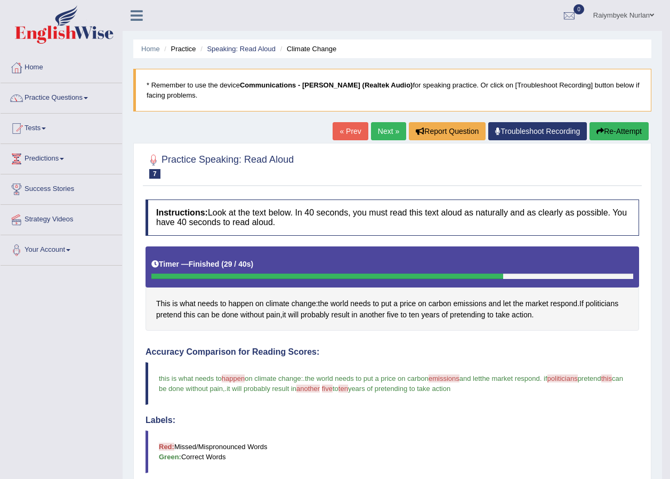
click at [614, 125] on button "Re-Attempt" at bounding box center [618, 131] width 59 height 18
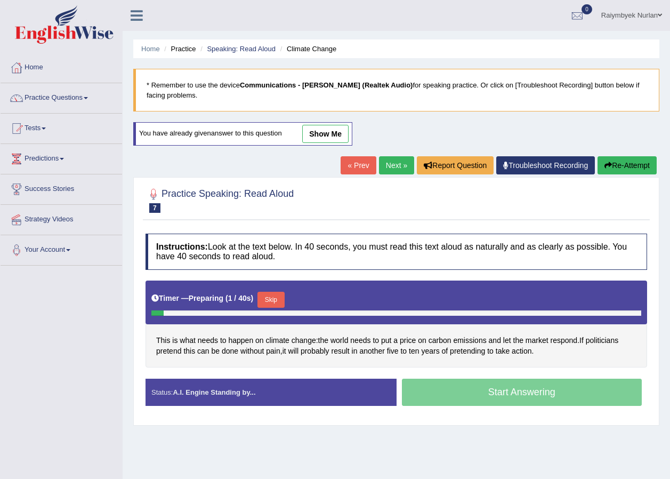
click at [272, 298] on button "Skip" at bounding box center [270, 300] width 27 height 16
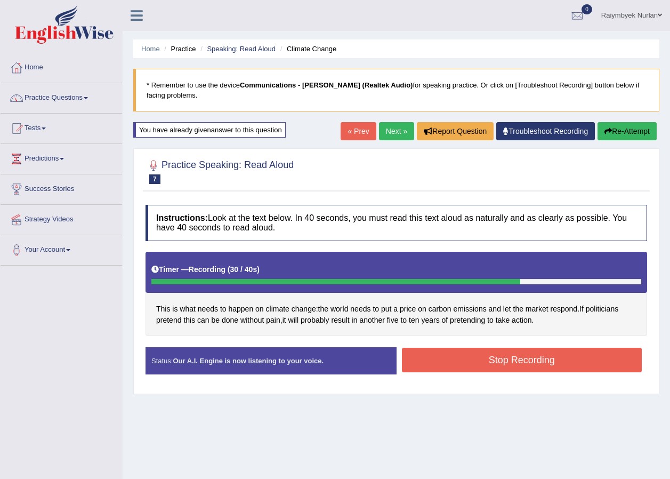
click at [484, 349] on button "Stop Recording" at bounding box center [522, 359] width 240 height 25
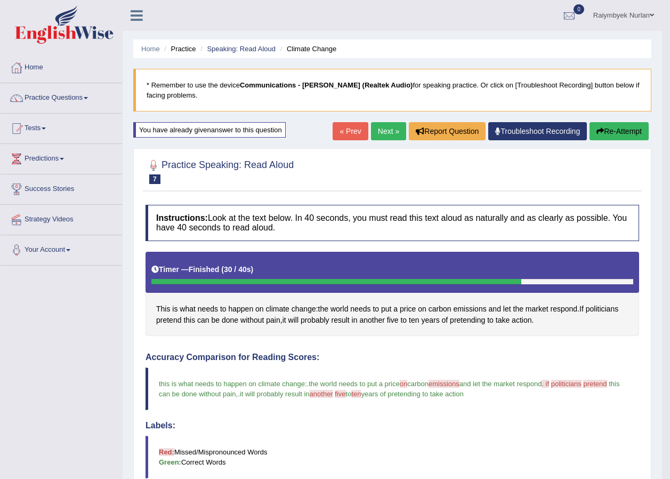
click at [610, 133] on button "Re-Attempt" at bounding box center [618, 131] width 59 height 18
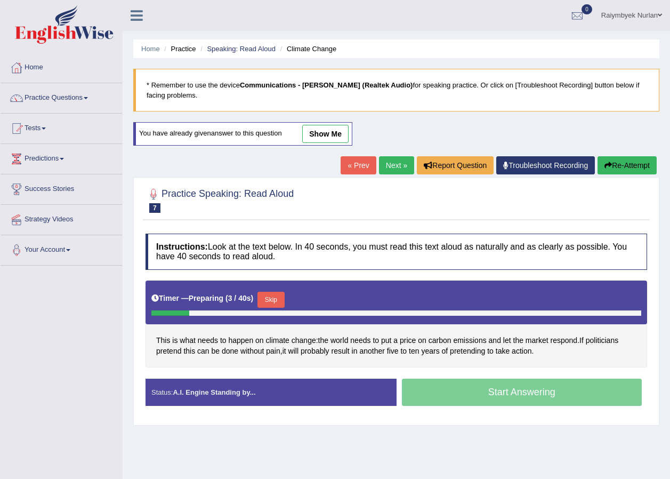
click at [270, 298] on button "Skip" at bounding box center [270, 300] width 27 height 16
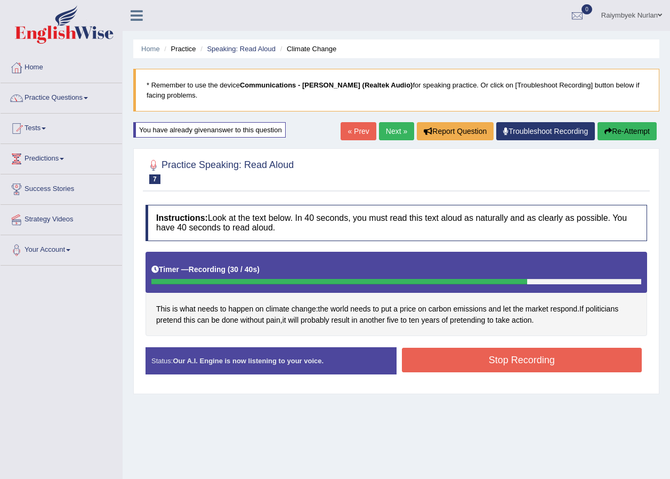
click at [463, 359] on button "Stop Recording" at bounding box center [522, 359] width 240 height 25
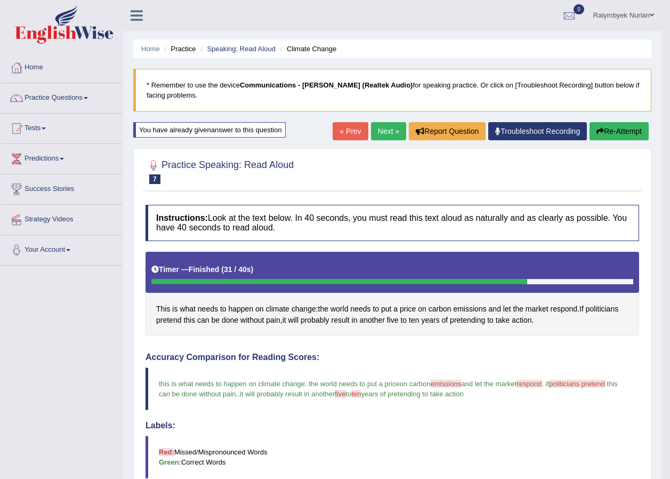
click at [380, 129] on link "Next »" at bounding box center [388, 131] width 35 height 18
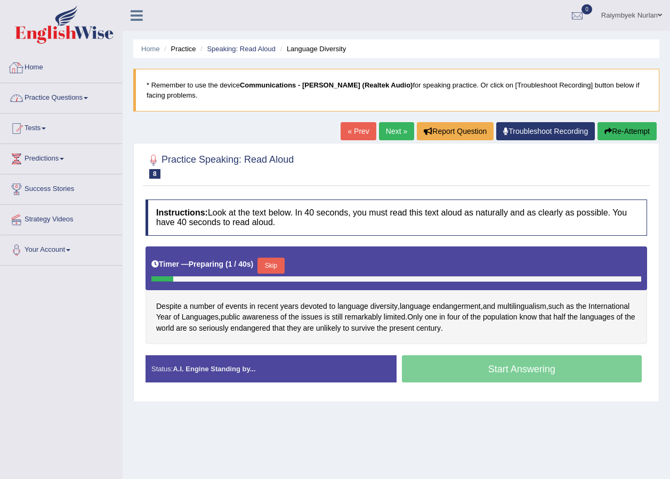
click at [44, 96] on link "Practice Questions" at bounding box center [62, 96] width 122 height 27
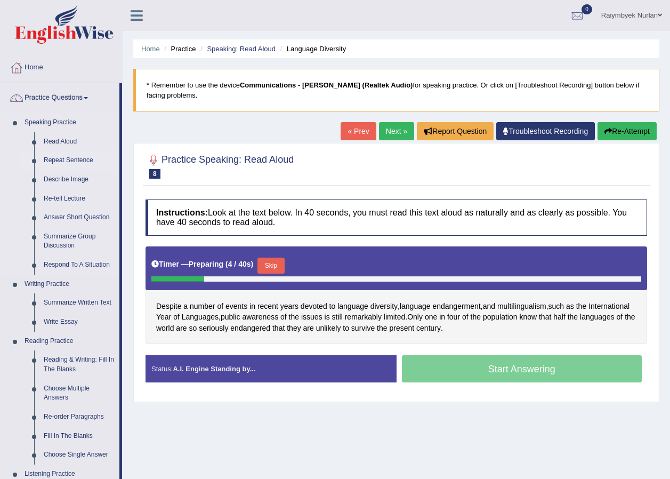
click at [66, 154] on link "Repeat Sentence" at bounding box center [79, 160] width 80 height 19
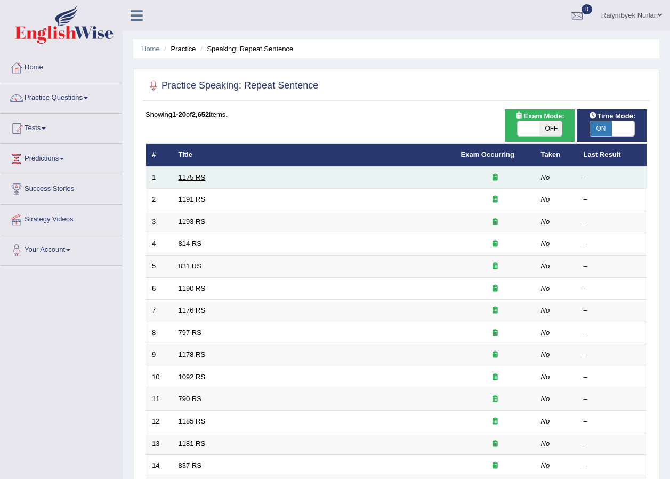
click at [202, 176] on link "1175 RS" at bounding box center [192, 177] width 27 height 8
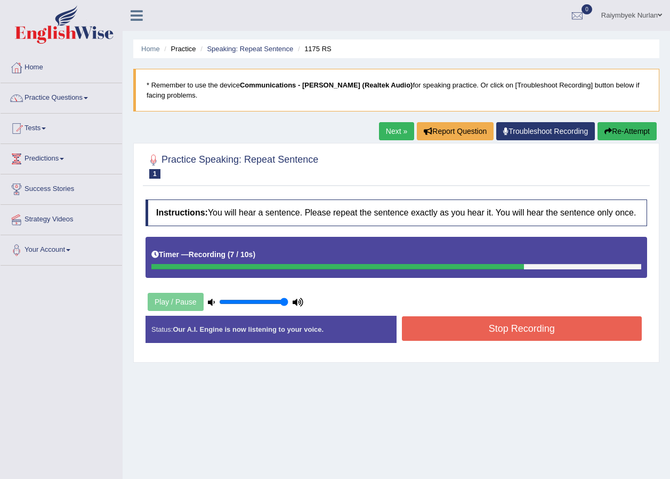
click at [480, 322] on button "Stop Recording" at bounding box center [522, 328] width 240 height 25
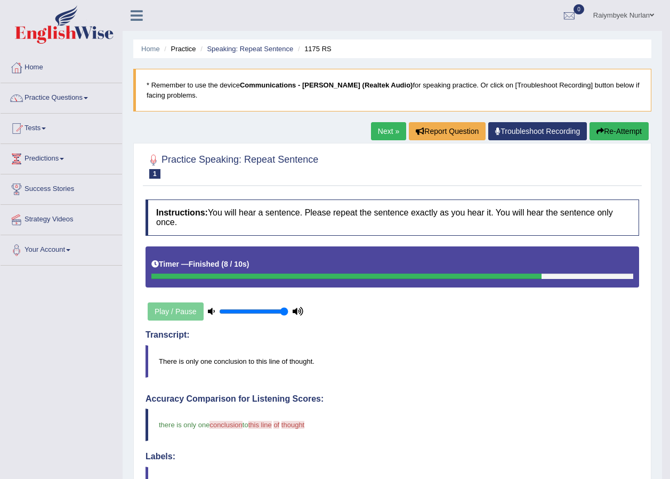
click at [382, 132] on link "Next »" at bounding box center [388, 131] width 35 height 18
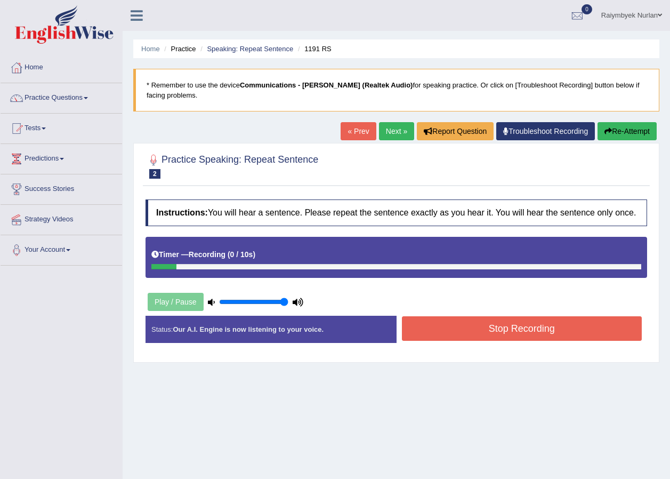
click at [643, 133] on button "Re-Attempt" at bounding box center [626, 131] width 59 height 18
click at [488, 330] on button "Stop Recording" at bounding box center [522, 328] width 240 height 25
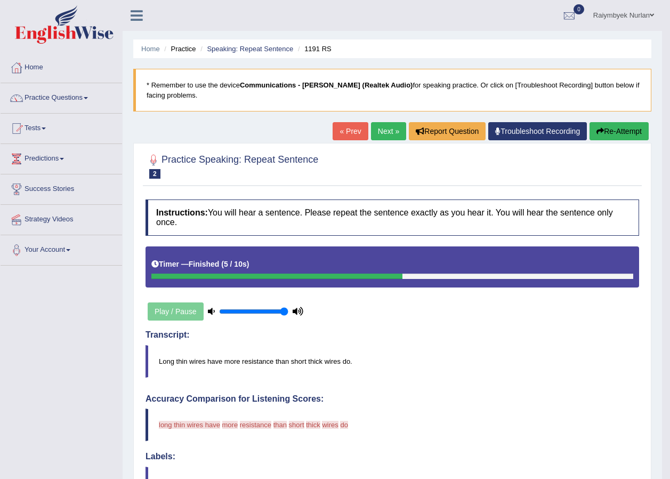
click at [621, 129] on button "Re-Attempt" at bounding box center [618, 131] width 59 height 18
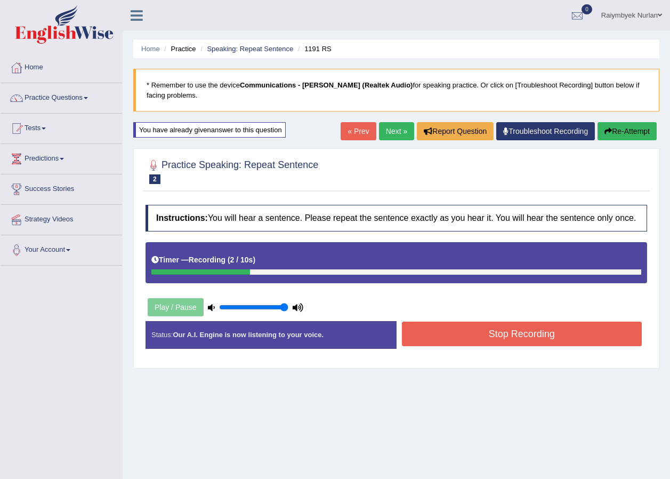
click at [643, 134] on button "Re-Attempt" at bounding box center [626, 131] width 59 height 18
click at [631, 136] on button "Re-Attempt" at bounding box center [626, 131] width 59 height 18
click at [575, 345] on button "Stop Recording" at bounding box center [522, 333] width 240 height 25
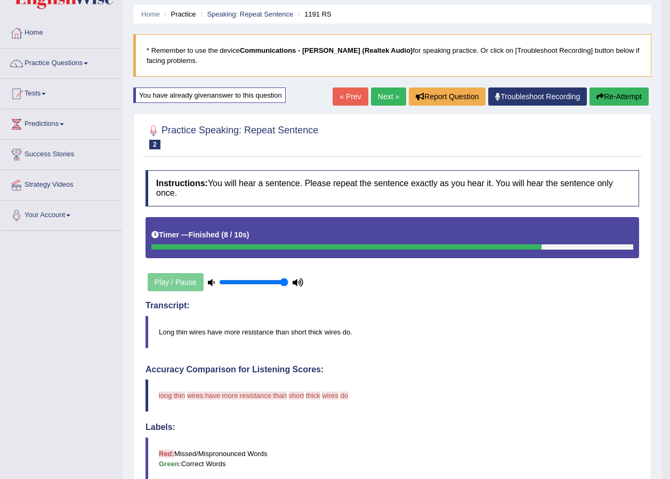
scroll to position [53, 0]
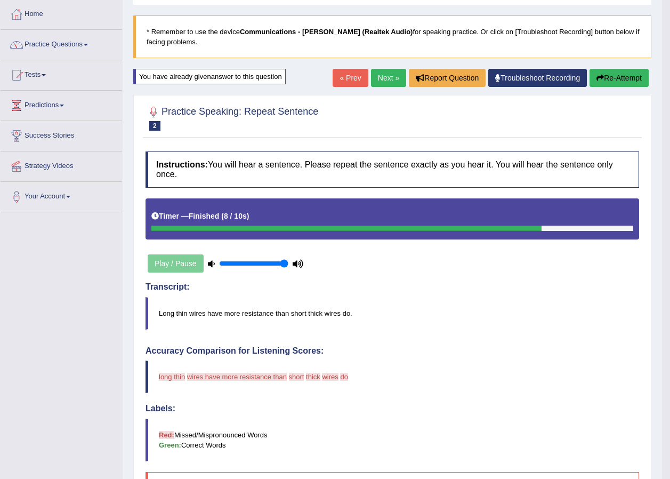
drag, startPoint x: 159, startPoint y: 301, endPoint x: 269, endPoint y: 302, distance: 110.3
click at [269, 302] on blockquote "Long thin wires have more resistance than short thick wires do." at bounding box center [391, 313] width 493 height 33
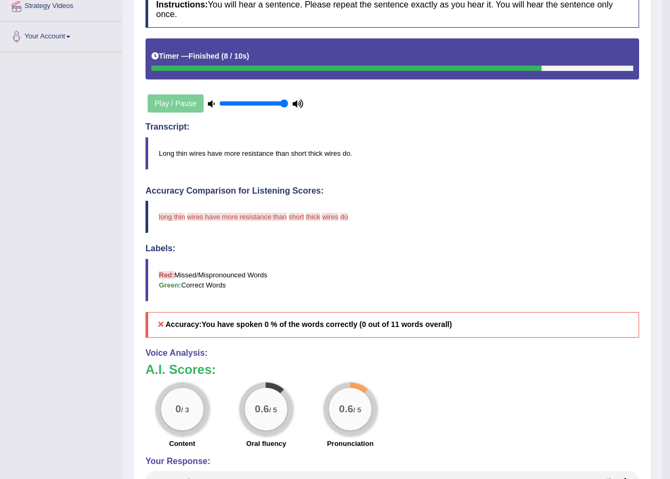
scroll to position [0, 0]
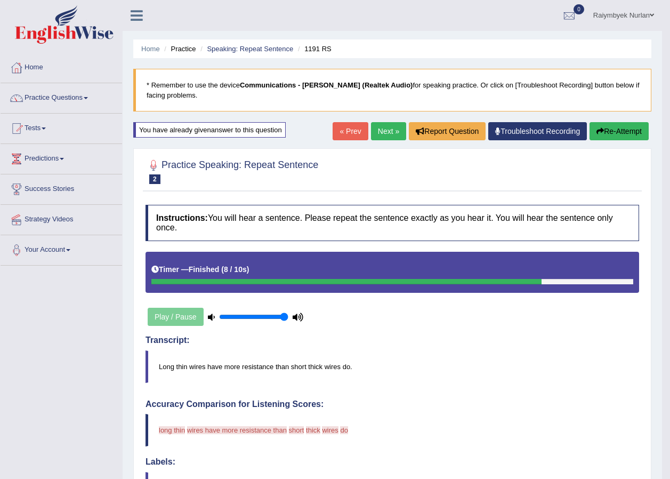
click at [383, 130] on link "Next »" at bounding box center [388, 131] width 35 height 18
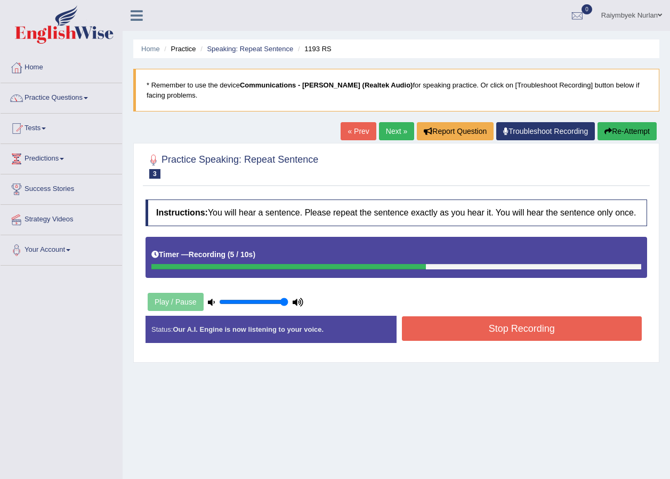
click at [484, 324] on button "Stop Recording" at bounding box center [522, 328] width 240 height 25
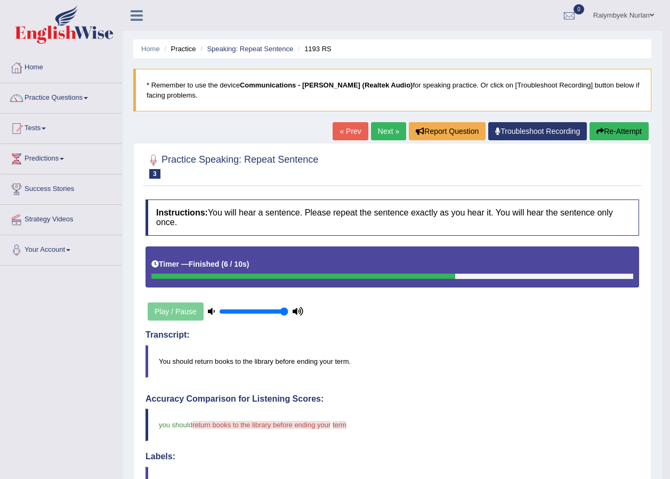
click at [616, 130] on button "Re-Attempt" at bounding box center [618, 131] width 59 height 18
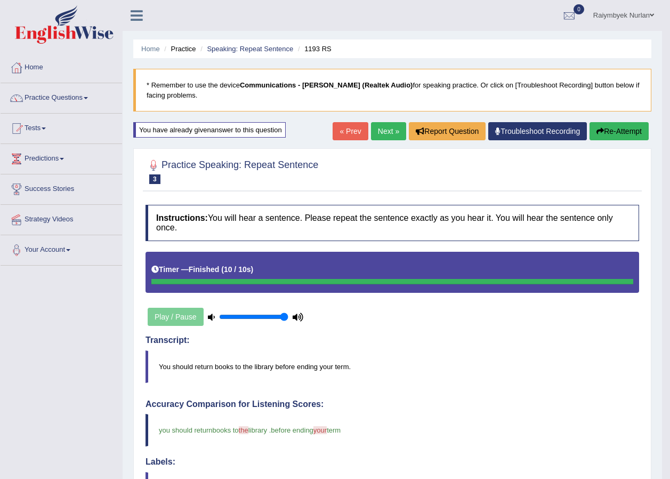
click at [388, 136] on link "Next »" at bounding box center [388, 131] width 35 height 18
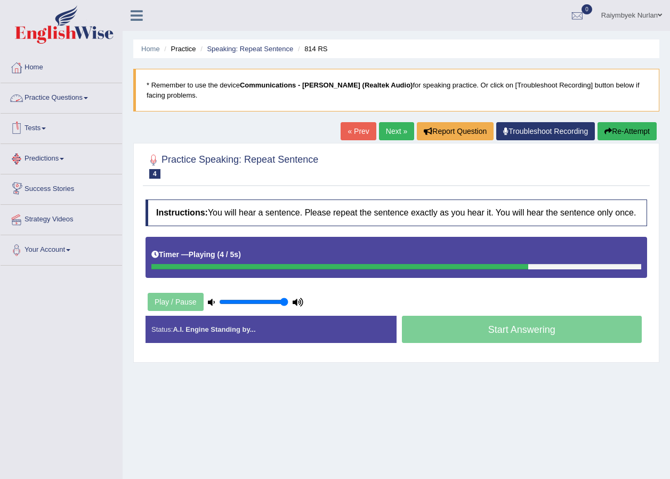
click at [74, 106] on link "Practice Questions" at bounding box center [62, 96] width 122 height 27
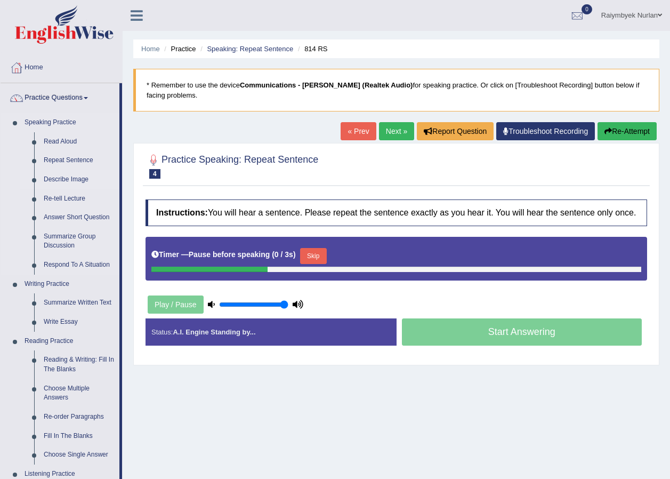
click at [56, 177] on link "Describe Image" at bounding box center [79, 179] width 80 height 19
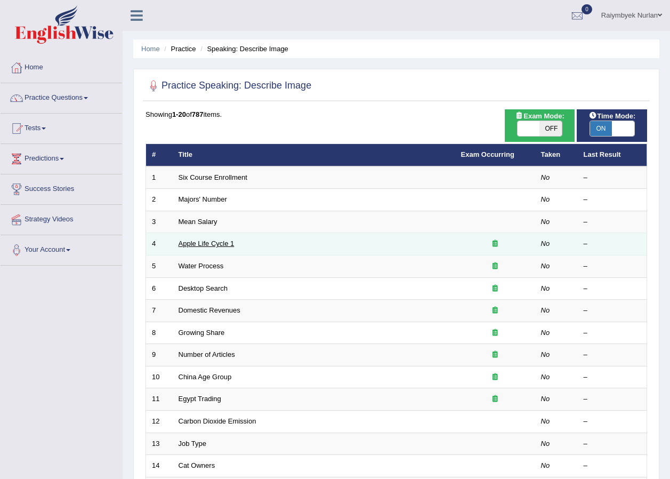
click at [205, 247] on link "Apple Life Cycle 1" at bounding box center [207, 243] width 56 height 8
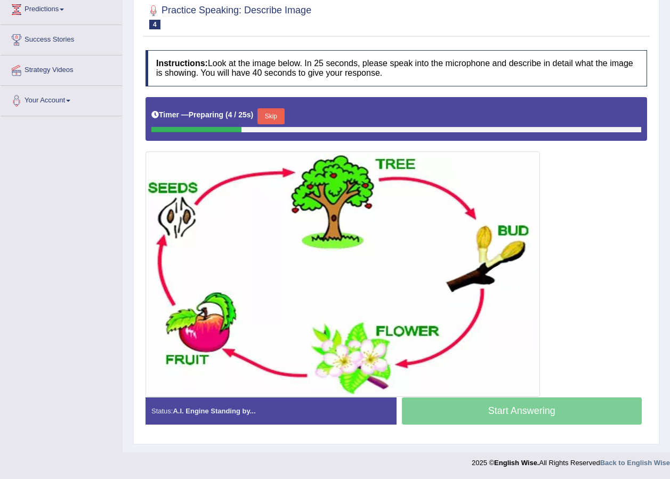
scroll to position [43, 0]
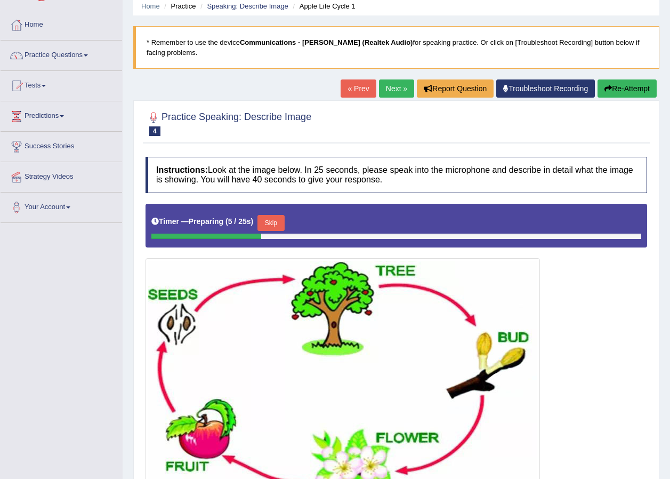
click at [379, 87] on link "Next »" at bounding box center [396, 88] width 35 height 18
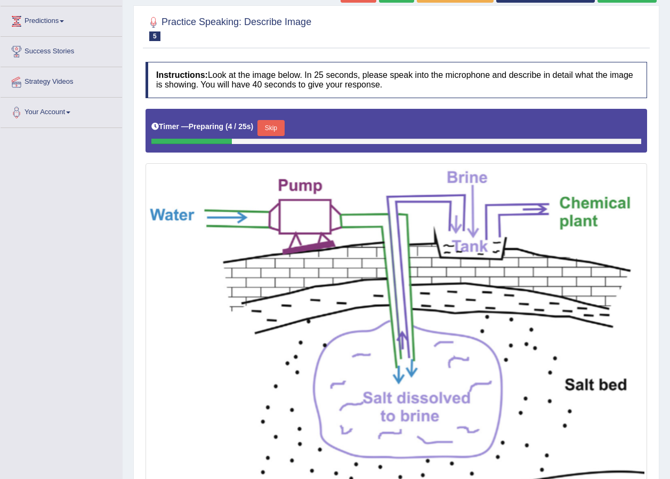
scroll to position [84, 0]
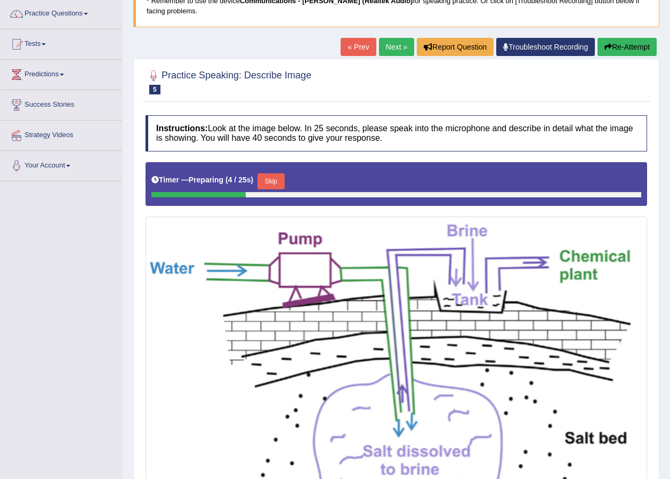
click at [397, 43] on link "Next »" at bounding box center [396, 47] width 35 height 18
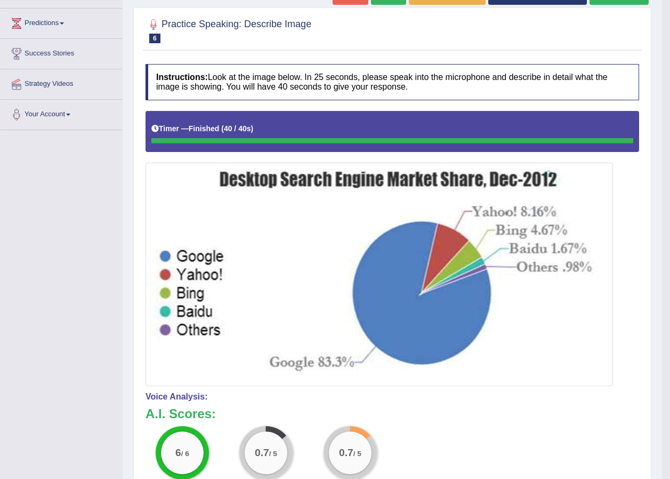
scroll to position [21, 0]
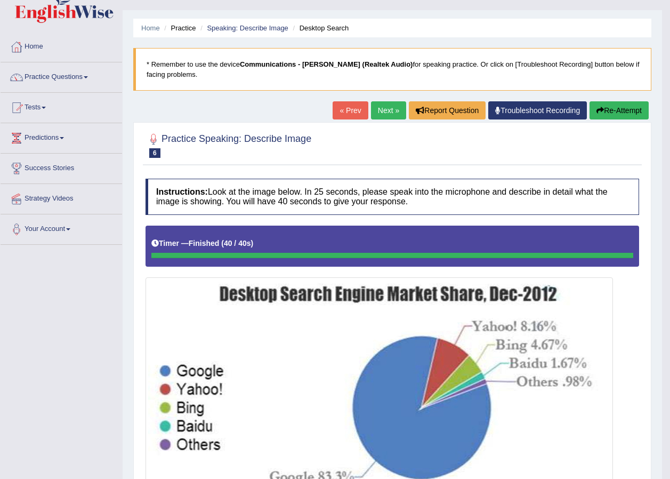
click at [613, 115] on button "Re-Attempt" at bounding box center [618, 110] width 59 height 18
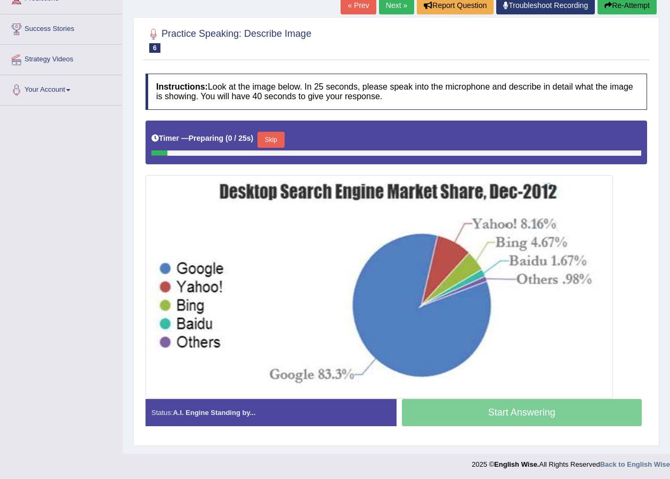
scroll to position [161, 0]
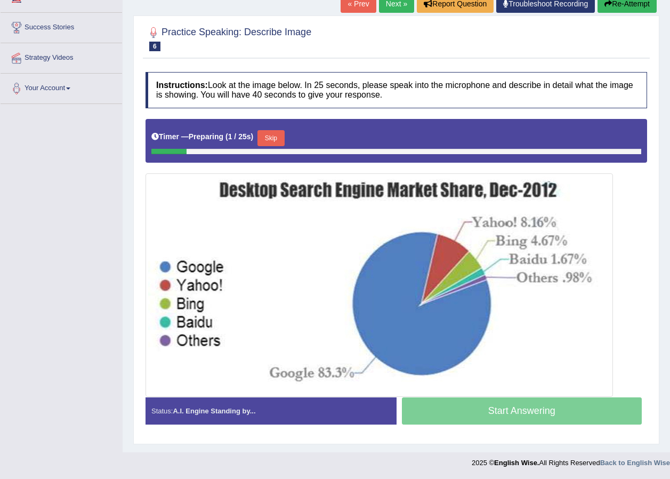
click at [272, 143] on button "Skip" at bounding box center [270, 138] width 27 height 16
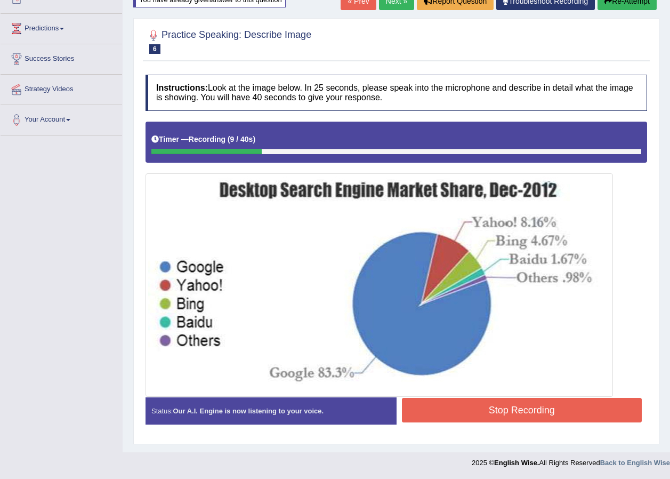
click at [641, 10] on button "Re-Attempt" at bounding box center [626, 1] width 59 height 18
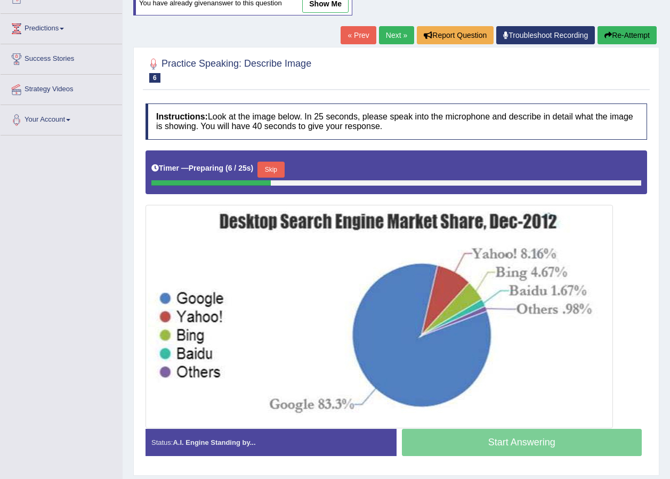
click at [274, 175] on button "Skip" at bounding box center [270, 169] width 27 height 16
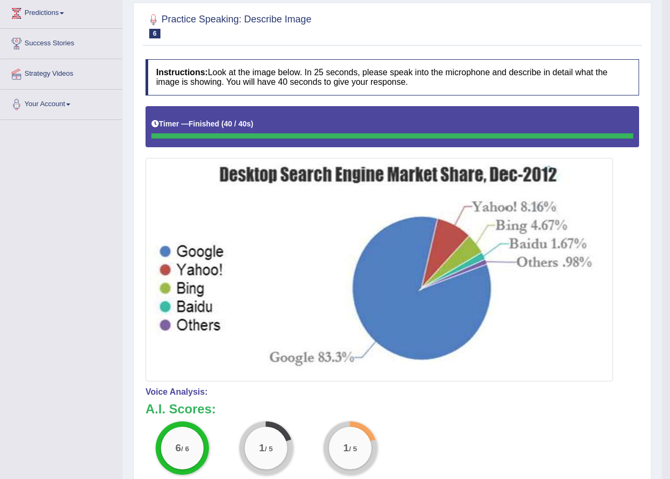
scroll to position [23, 0]
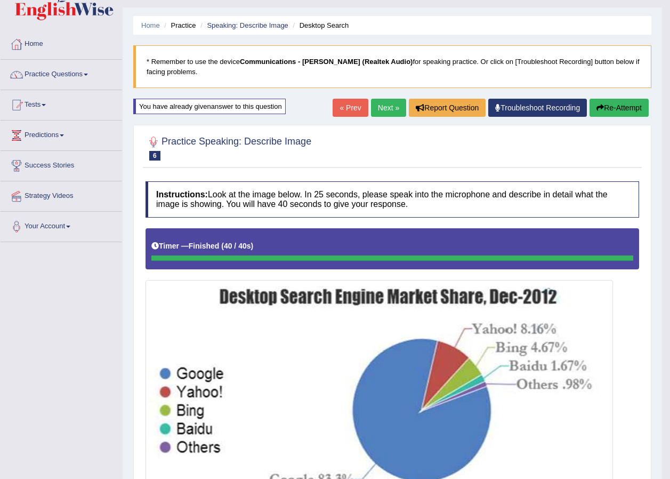
click at [381, 108] on link "Next »" at bounding box center [388, 108] width 35 height 18
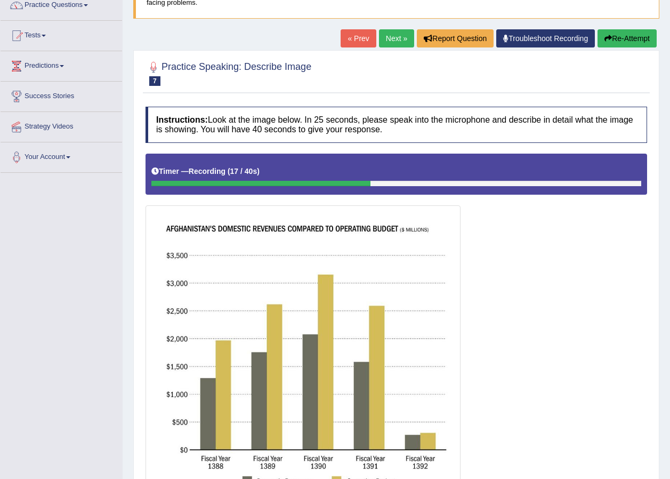
scroll to position [85, 0]
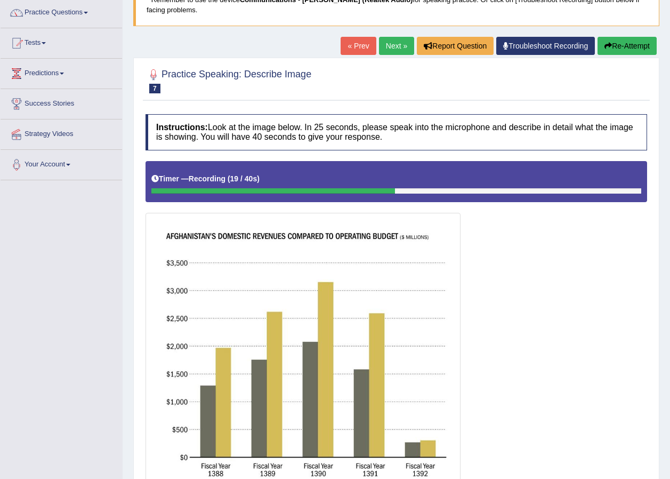
click at [625, 42] on button "Re-Attempt" at bounding box center [626, 46] width 59 height 18
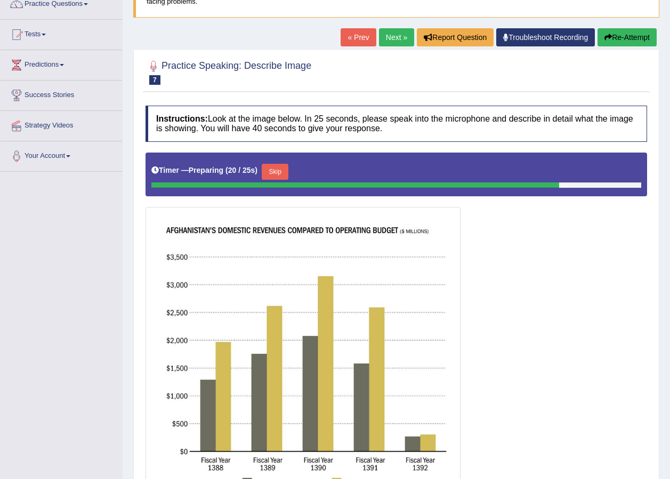
scroll to position [35, 0]
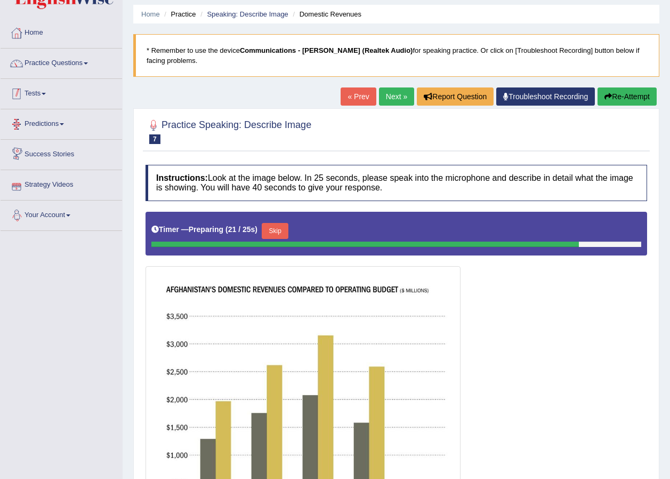
click at [67, 70] on link "Practice Questions" at bounding box center [62, 61] width 122 height 27
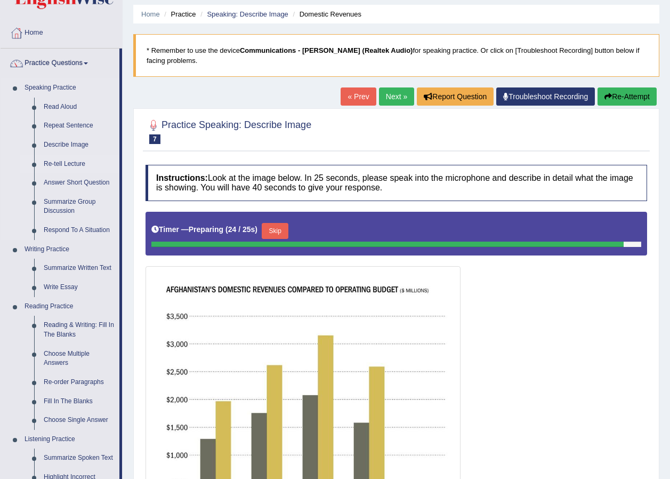
click at [71, 162] on link "Re-tell Lecture" at bounding box center [79, 164] width 80 height 19
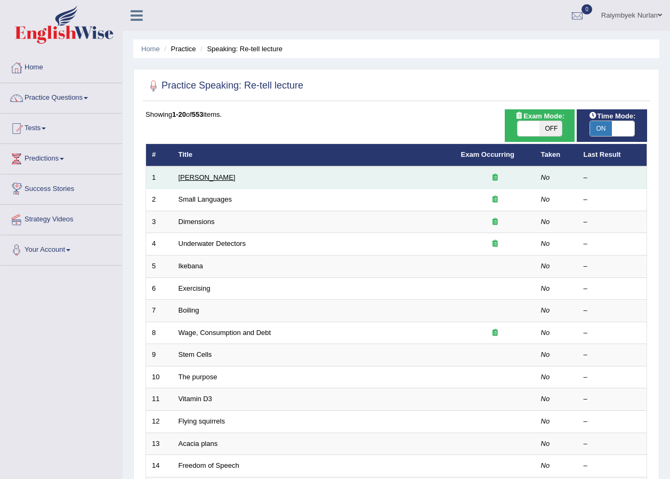
click at [208, 177] on link "[PERSON_NAME]" at bounding box center [207, 177] width 57 height 8
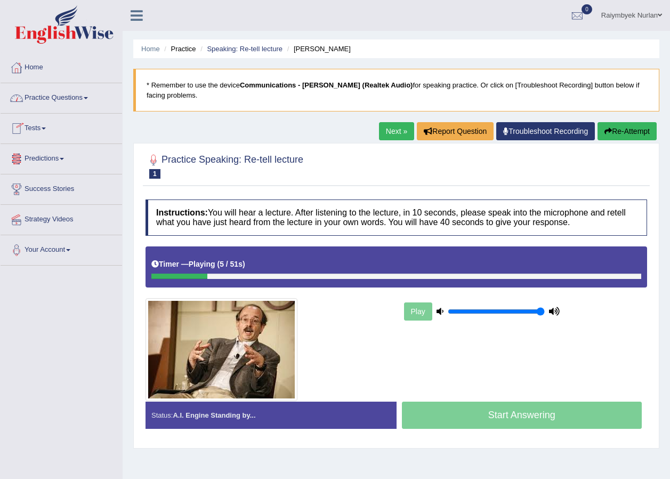
click at [78, 101] on link "Practice Questions" at bounding box center [62, 96] width 122 height 27
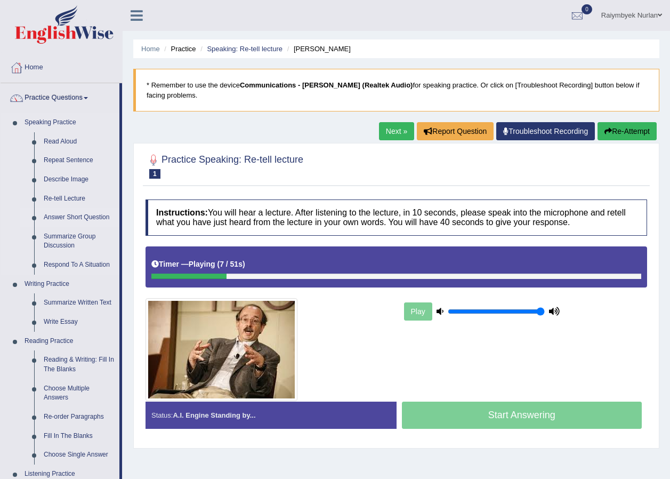
click at [74, 216] on link "Answer Short Question" at bounding box center [79, 217] width 80 height 19
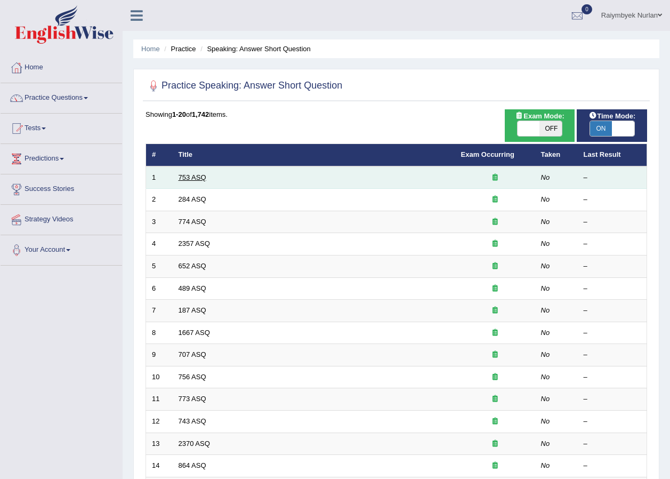
click at [200, 177] on link "753 ASQ" at bounding box center [193, 177] width 28 height 8
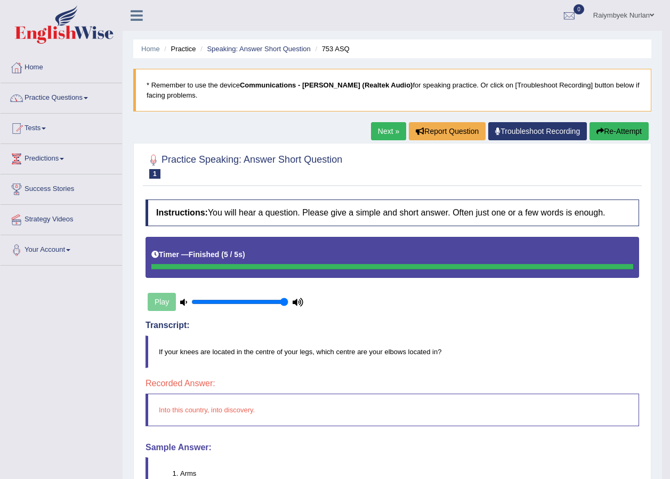
click at [72, 101] on link "Practice Questions" at bounding box center [62, 96] width 122 height 27
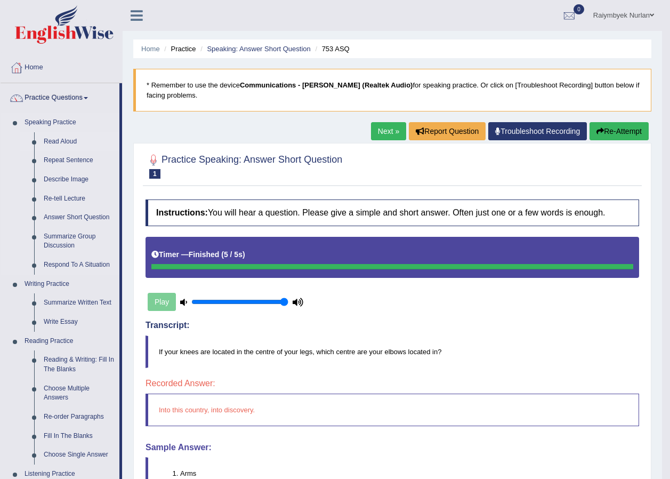
click at [48, 147] on link "Read Aloud" at bounding box center [79, 141] width 80 height 19
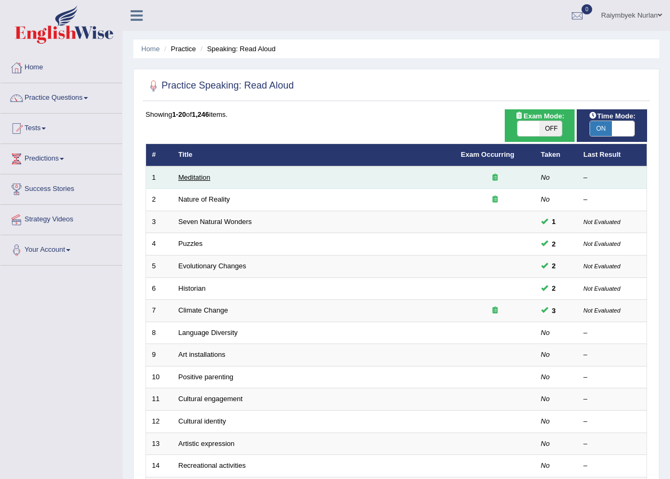
click at [189, 179] on link "Meditation" at bounding box center [195, 177] width 32 height 8
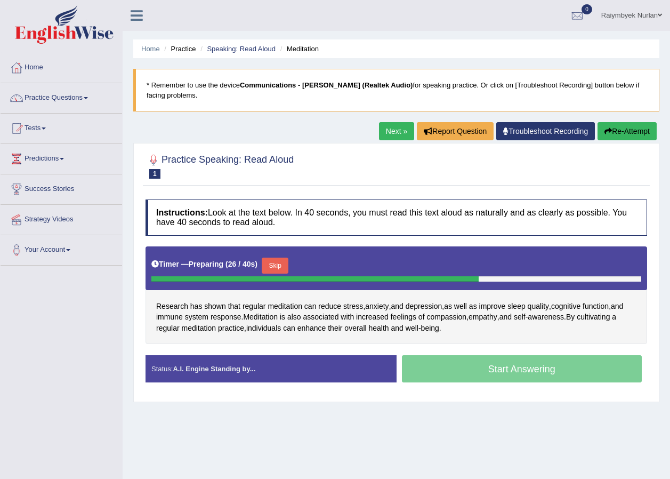
click at [279, 262] on button "Skip" at bounding box center [275, 265] width 27 height 16
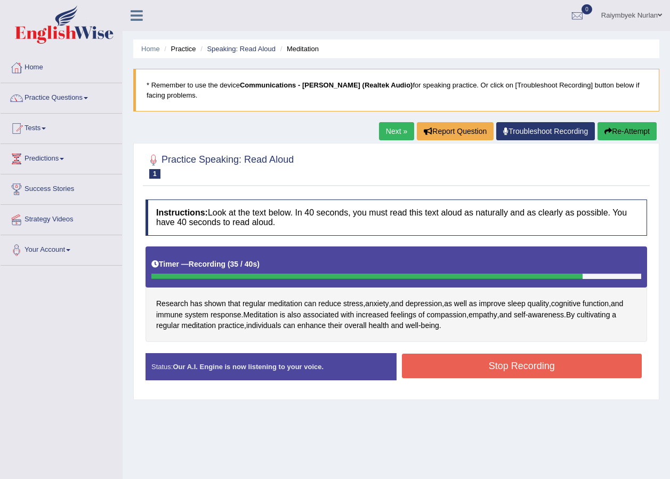
click at [460, 360] on button "Stop Recording" at bounding box center [522, 365] width 240 height 25
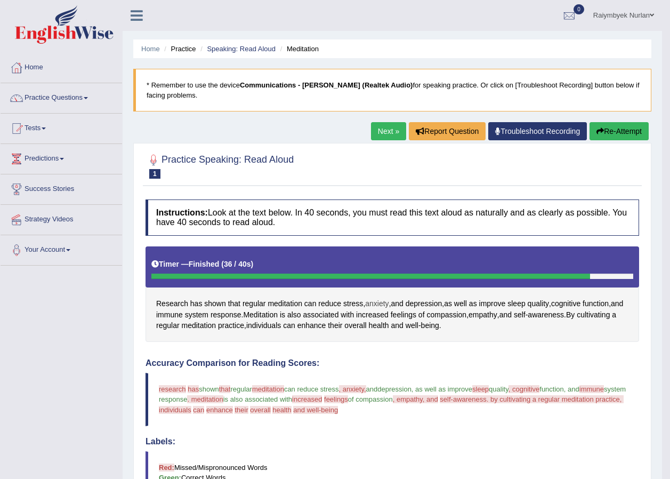
click at [374, 303] on span "anxiety" at bounding box center [376, 303] width 23 height 11
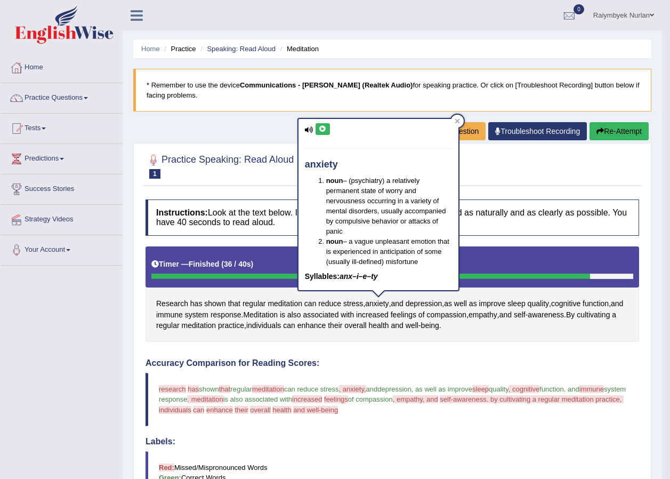
click at [309, 127] on icon at bounding box center [309, 129] width 9 height 7
click at [322, 128] on icon at bounding box center [323, 129] width 8 height 6
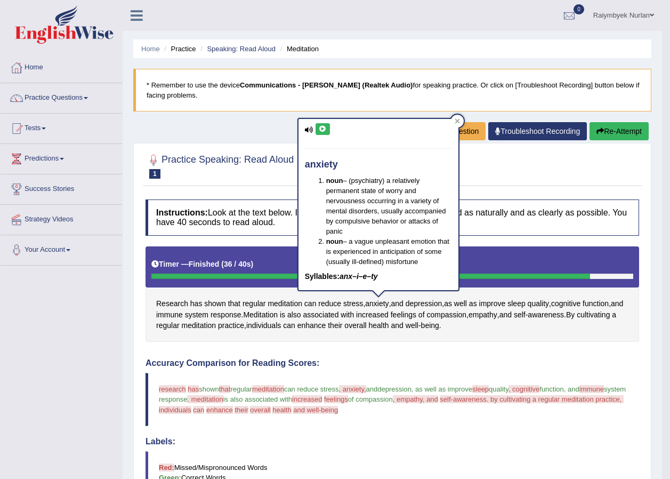
click at [322, 128] on icon at bounding box center [323, 129] width 8 height 6
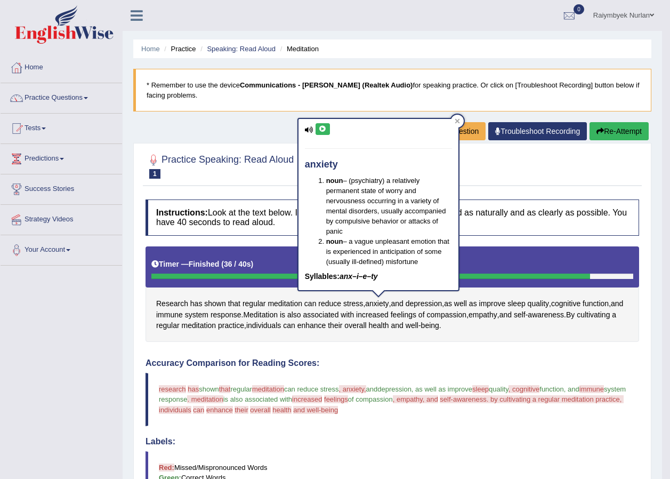
click at [322, 128] on icon at bounding box center [323, 129] width 8 height 6
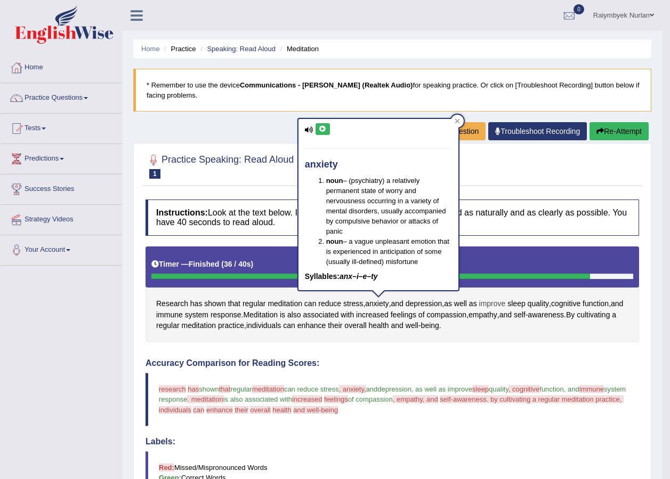
click at [491, 305] on span "improve" at bounding box center [492, 303] width 27 height 11
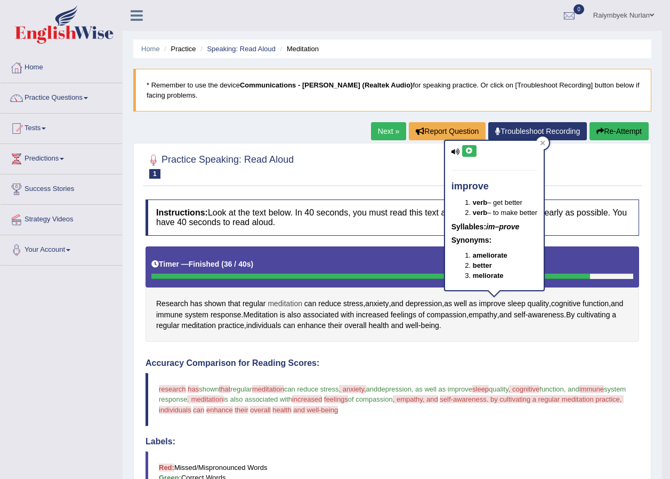
click at [286, 307] on span "meditation" at bounding box center [285, 303] width 35 height 11
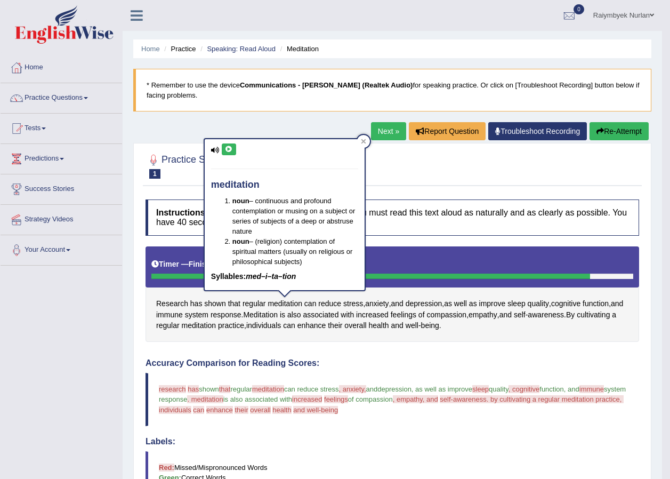
click at [231, 146] on icon at bounding box center [229, 149] width 8 height 6
click at [333, 338] on div "Research has shown that regular meditation can reduce stress , anxiety , and de…" at bounding box center [391, 293] width 493 height 95
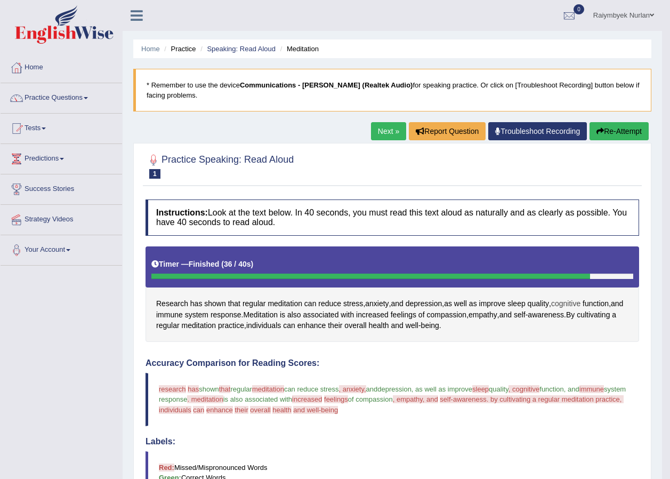
click at [565, 304] on span "cognitive" at bounding box center [565, 303] width 29 height 11
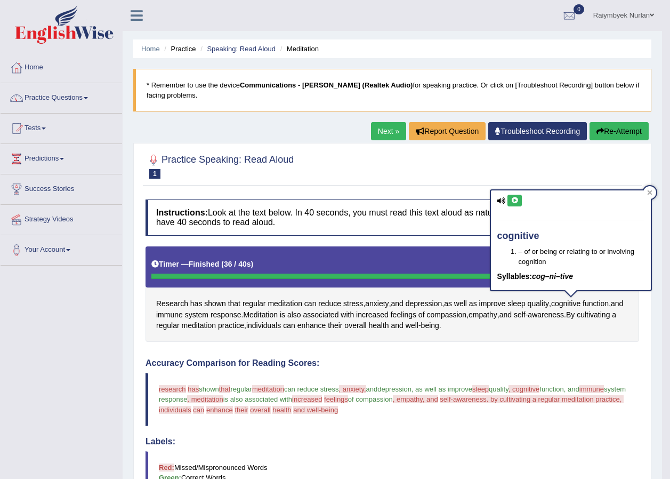
click at [513, 201] on icon at bounding box center [515, 200] width 8 height 6
click at [582, 347] on div "Instructions: Look at the text below. In 40 seconds, you must read this text al…" at bounding box center [392, 461] width 499 height 535
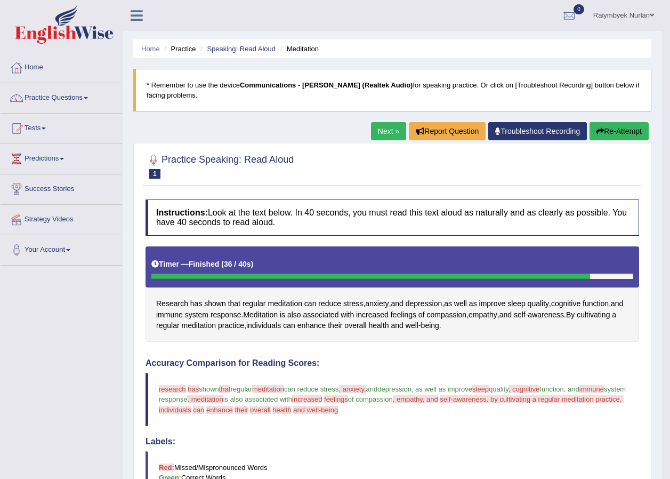
click at [628, 125] on button "Re-Attempt" at bounding box center [618, 131] width 59 height 18
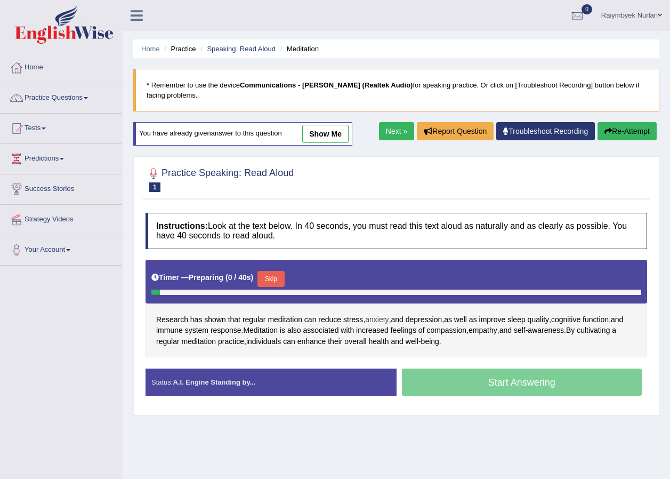
click at [378, 320] on span "anxiety" at bounding box center [376, 319] width 23 height 11
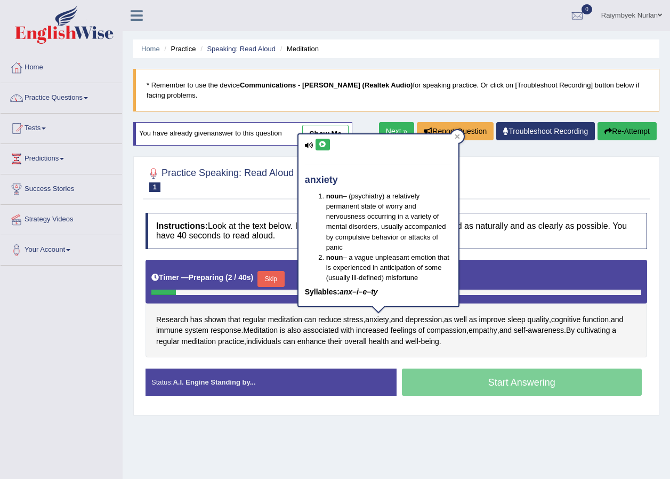
click at [327, 145] on button at bounding box center [322, 145] width 14 height 12
click at [87, 328] on div "Toggle navigation Home Practice Questions Speaking Practice Read Aloud Repeat S…" at bounding box center [335, 277] width 670 height 554
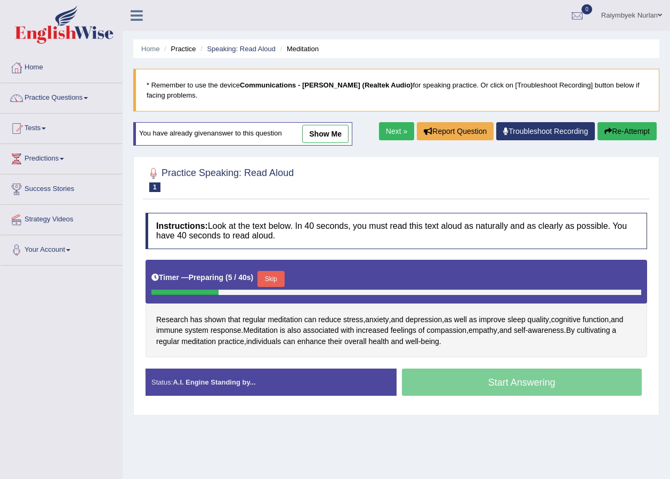
click at [270, 279] on button "Skip" at bounding box center [270, 279] width 27 height 16
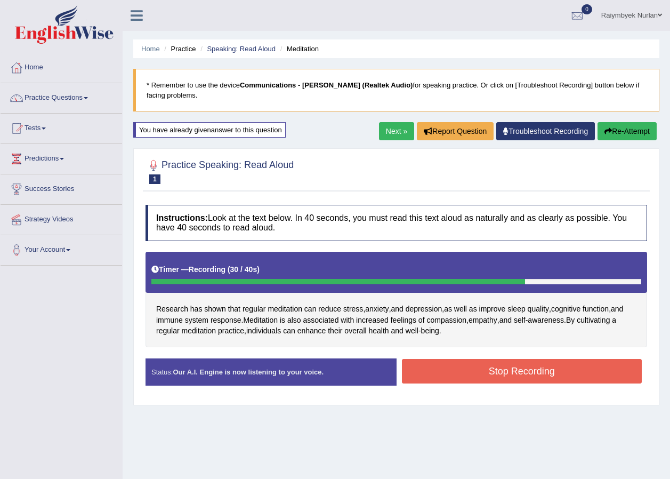
click at [647, 10] on link "Raiymbyek Nurlan" at bounding box center [631, 14] width 77 height 28
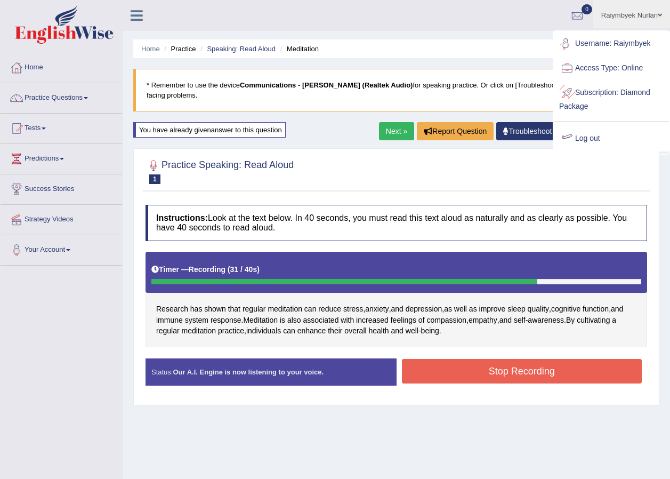
click at [584, 136] on link "Log out" at bounding box center [611, 138] width 115 height 25
